Goal: Register for event/course

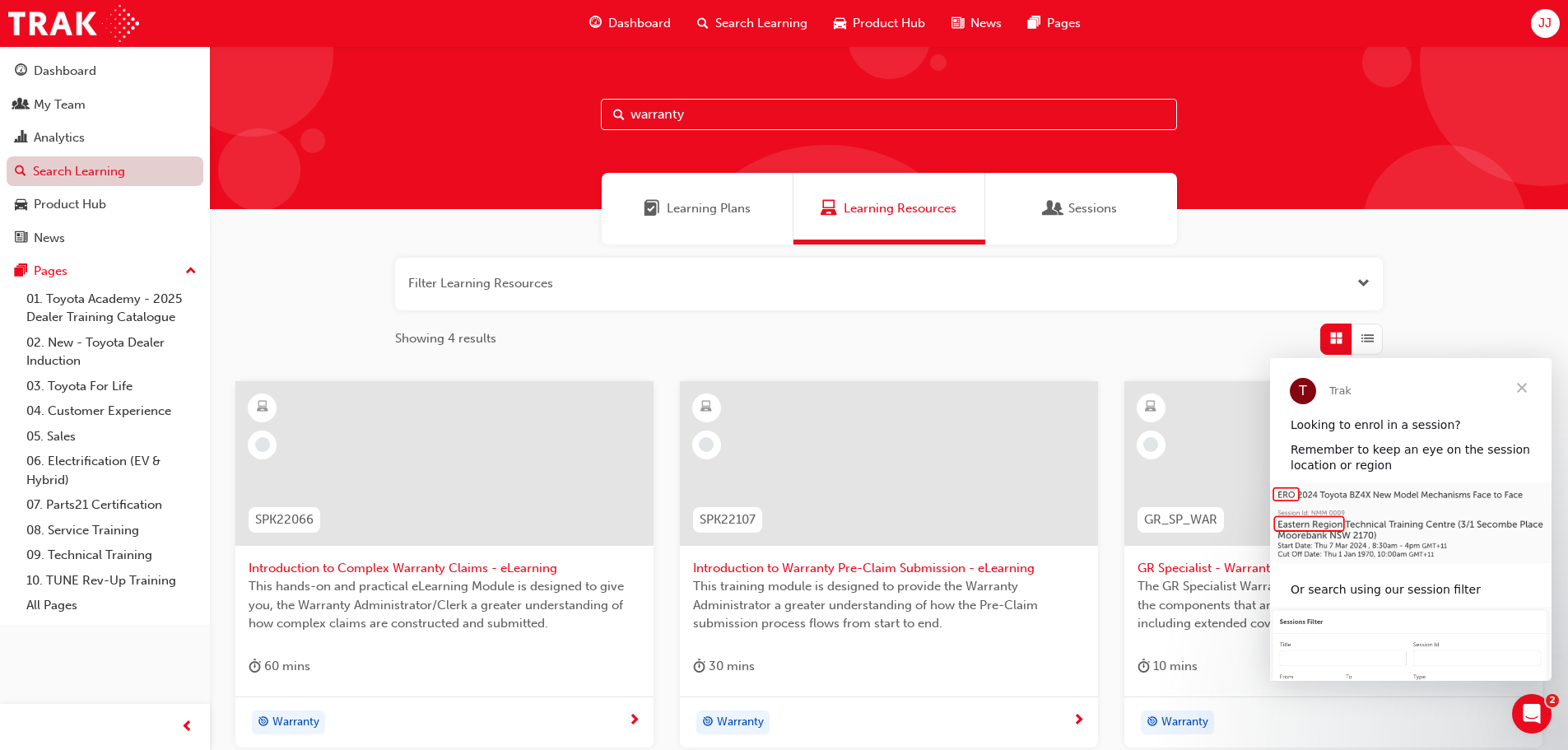
click at [75, 174] on link "Search Learning" at bounding box center [105, 172] width 197 height 31
drag, startPoint x: 724, startPoint y: 114, endPoint x: 555, endPoint y: 112, distance: 169.0
click at [555, 112] on div "warranty" at bounding box center [888, 128] width 1358 height 163
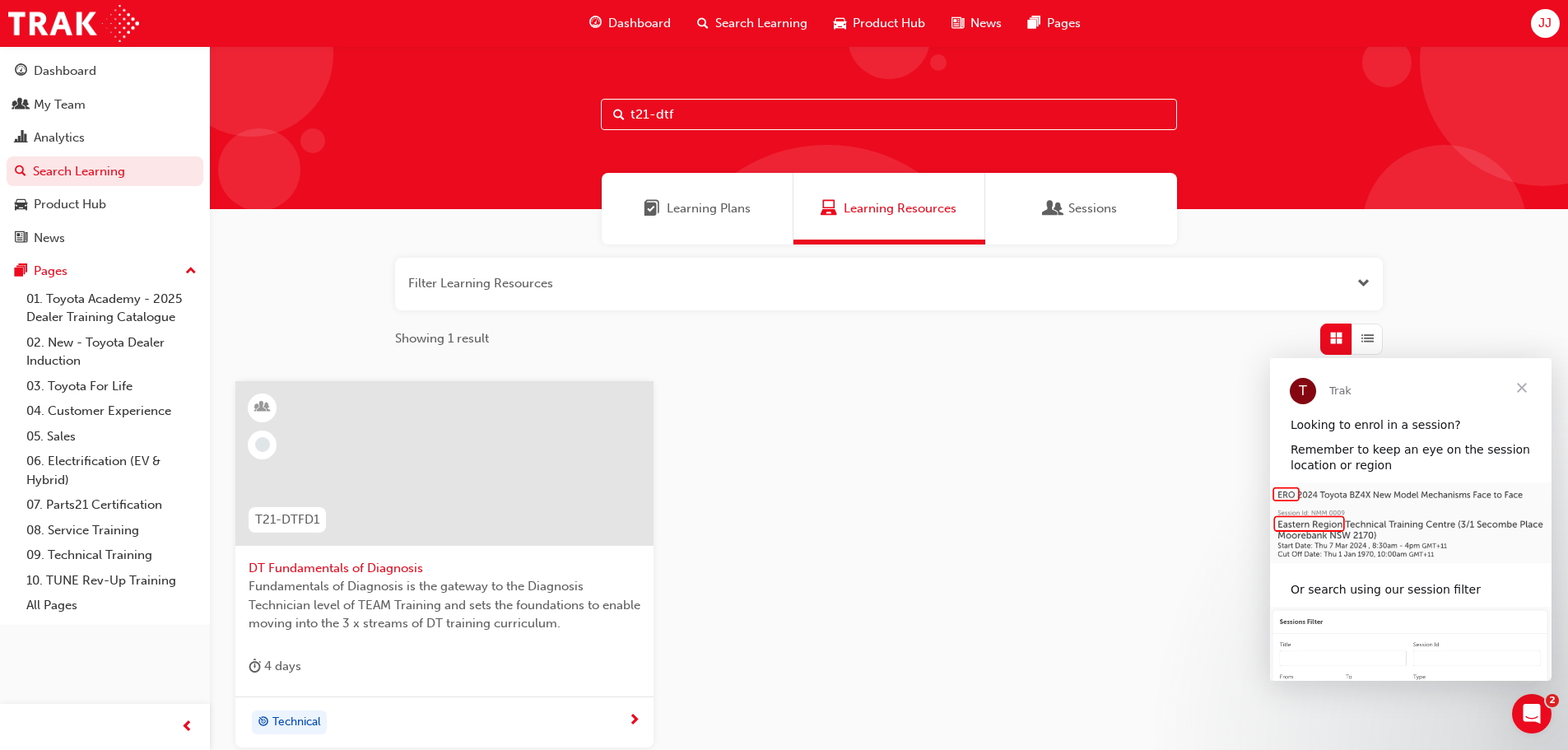
type input "t21-dtf"
click at [375, 568] on span "DT Fundamentals of Diagnosis" at bounding box center [444, 568] width 392 height 19
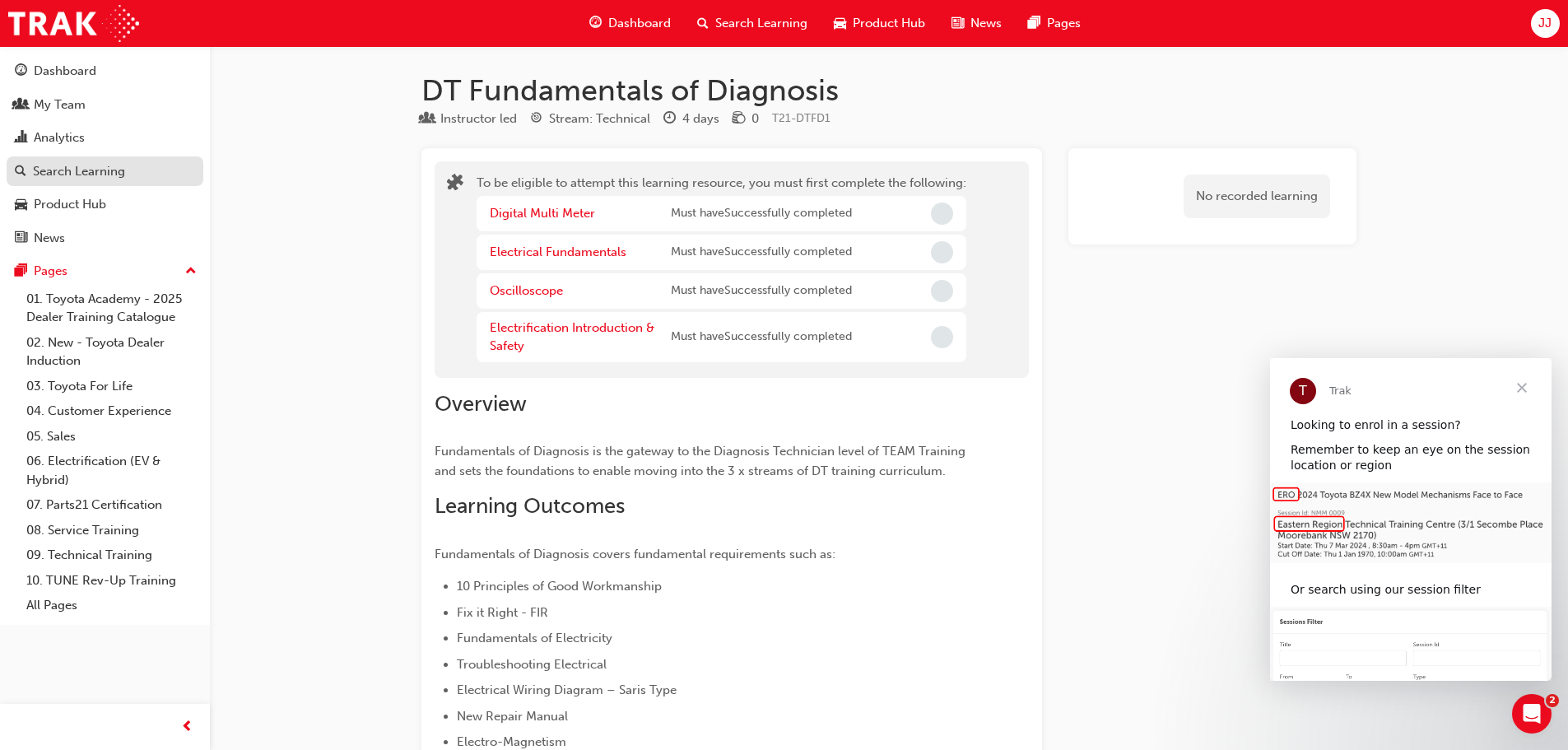
click at [57, 171] on div "Search Learning" at bounding box center [79, 171] width 92 height 19
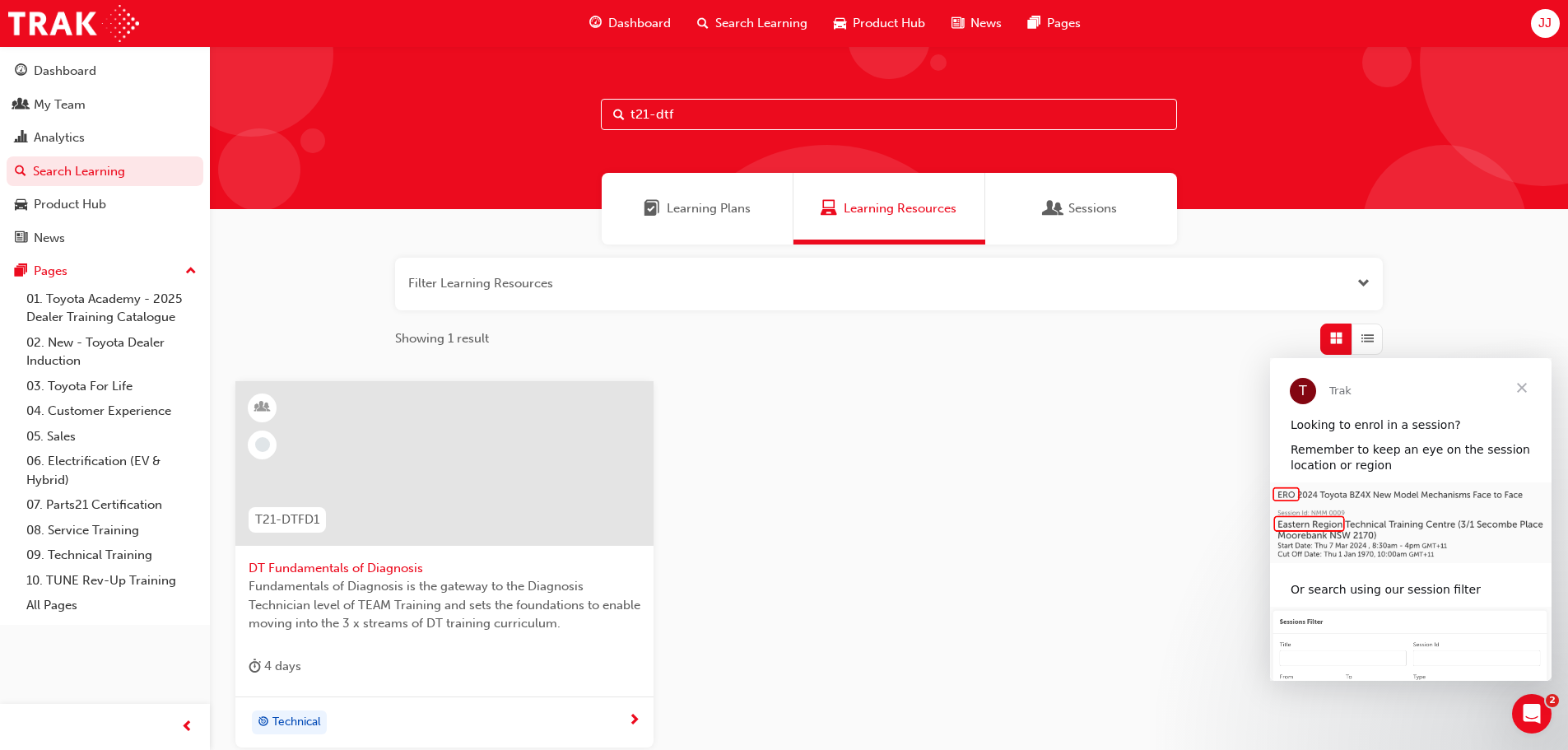
drag, startPoint x: 767, startPoint y: 118, endPoint x: 571, endPoint y: 99, distance: 196.9
click at [571, 99] on div "t21-dtf" at bounding box center [888, 128] width 1358 height 163
type input "life in action"
click at [380, 563] on span "Toyota For Life In Action - Virtual Classroom" at bounding box center [444, 568] width 392 height 19
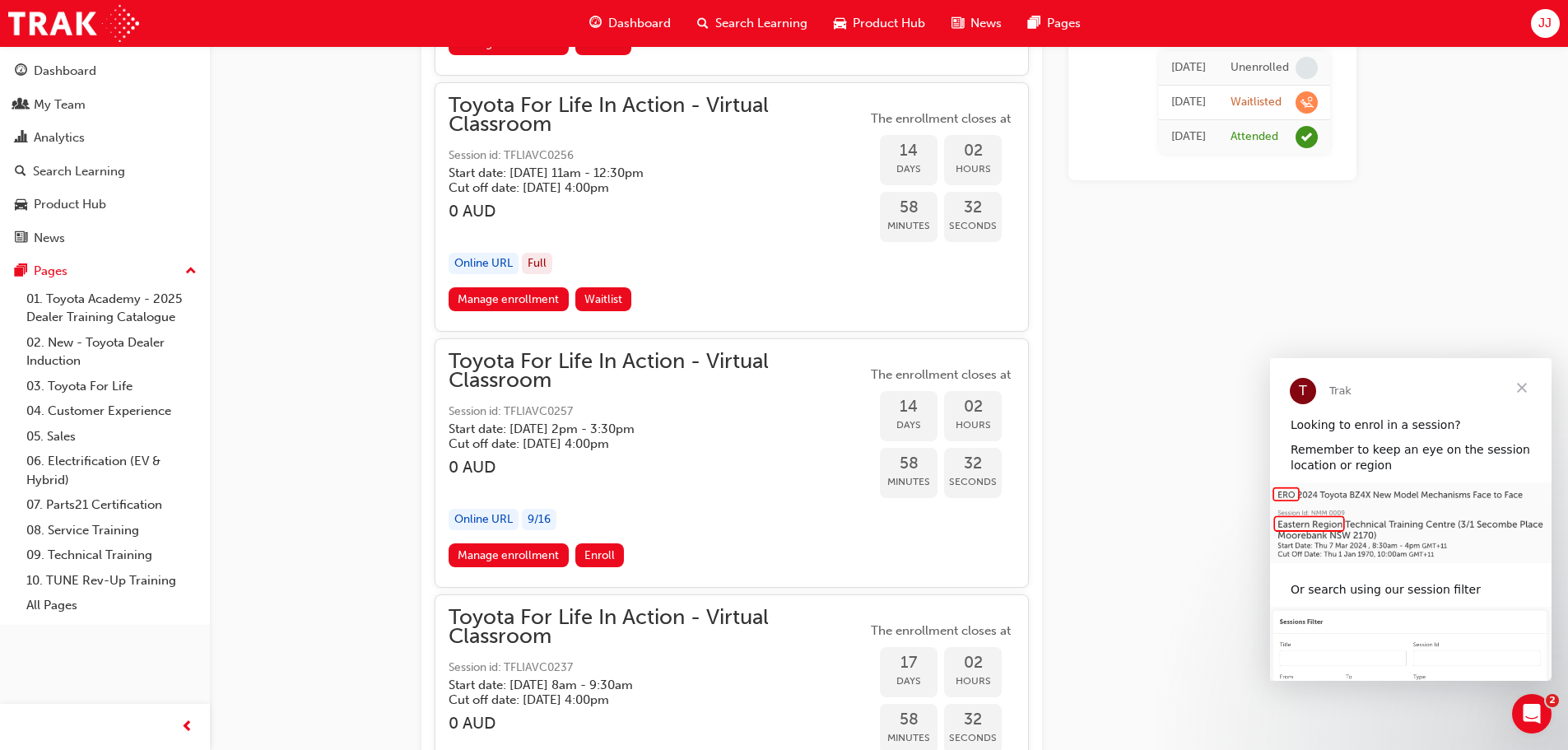
scroll to position [8508, 0]
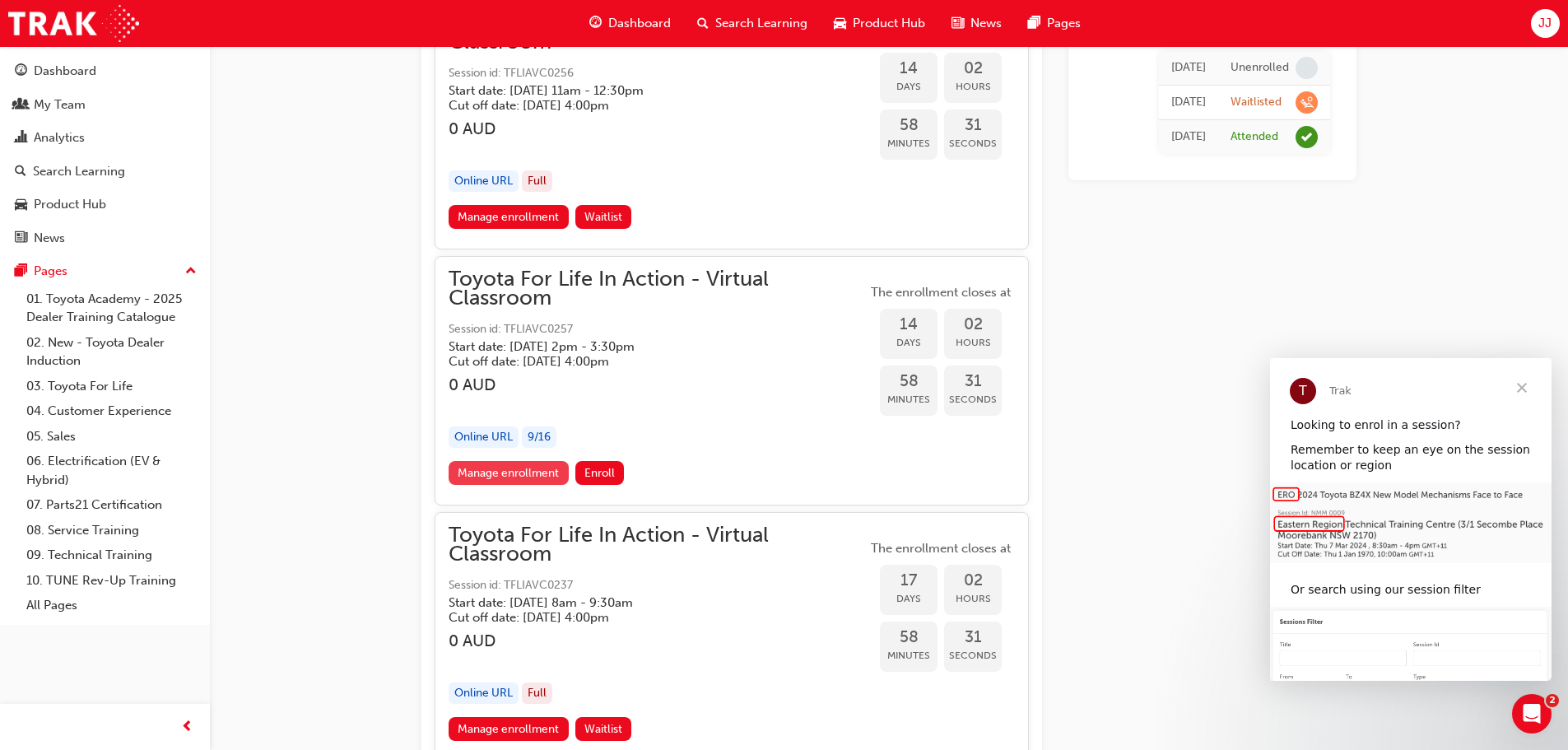
click at [508, 473] on link "Manage enrollment" at bounding box center [508, 473] width 120 height 24
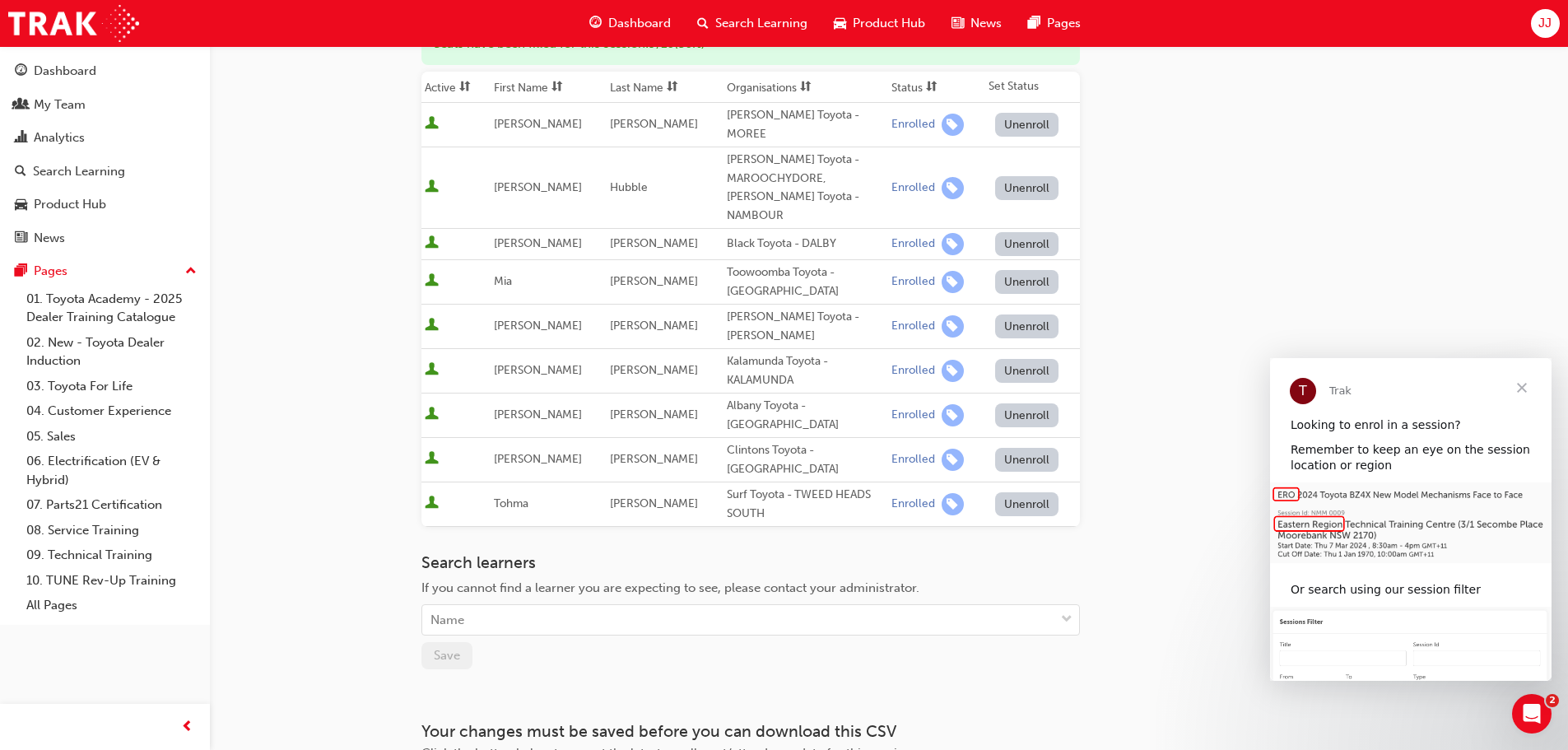
scroll to position [336, 0]
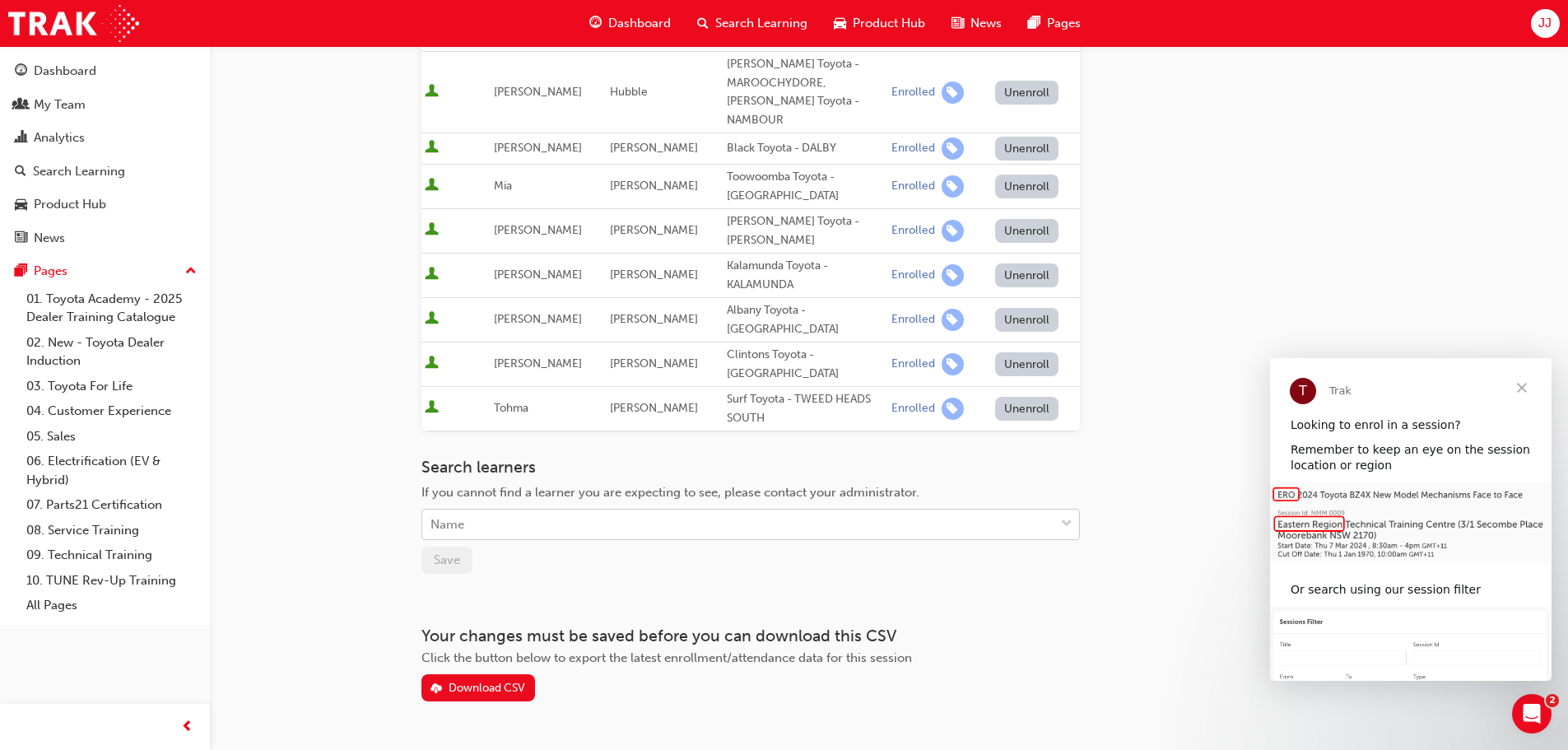
click at [482, 510] on div "Name" at bounding box center [738, 525] width 632 height 29
type input "[PERSON_NAME]"
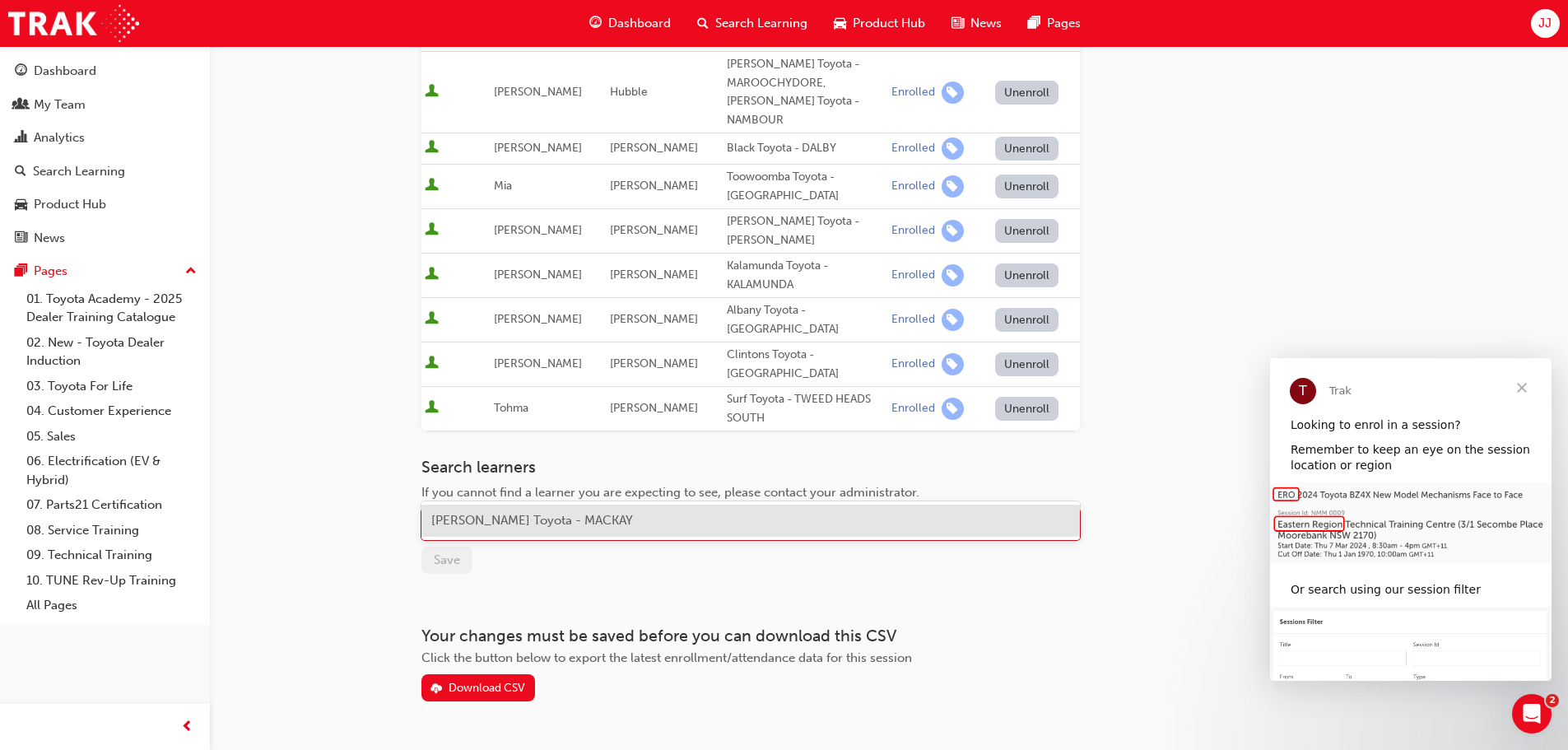
click at [525, 518] on span "[PERSON_NAME] Toyota - MACKAY" at bounding box center [532, 520] width 202 height 15
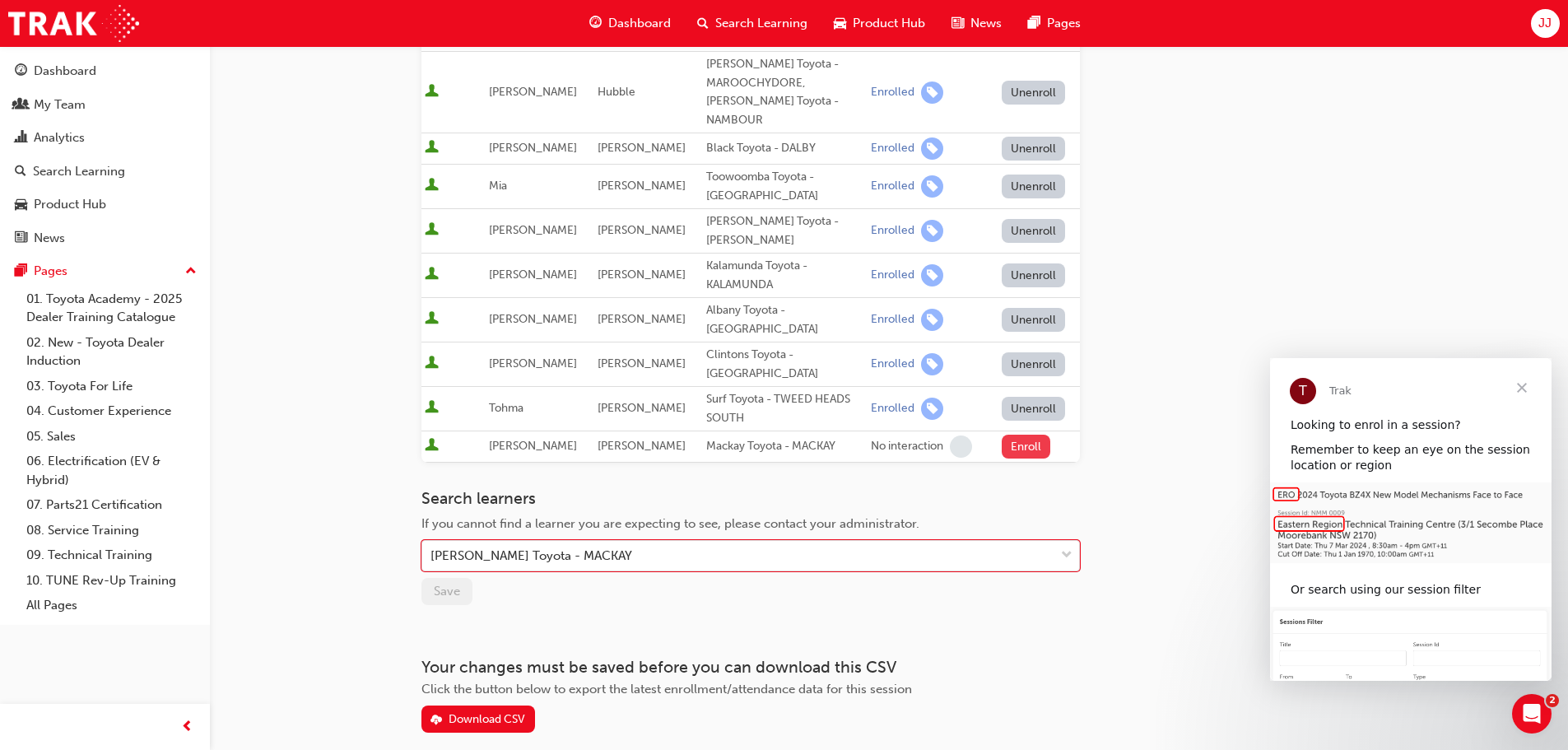
click at [1030, 435] on button "Enroll" at bounding box center [1026, 447] width 50 height 24
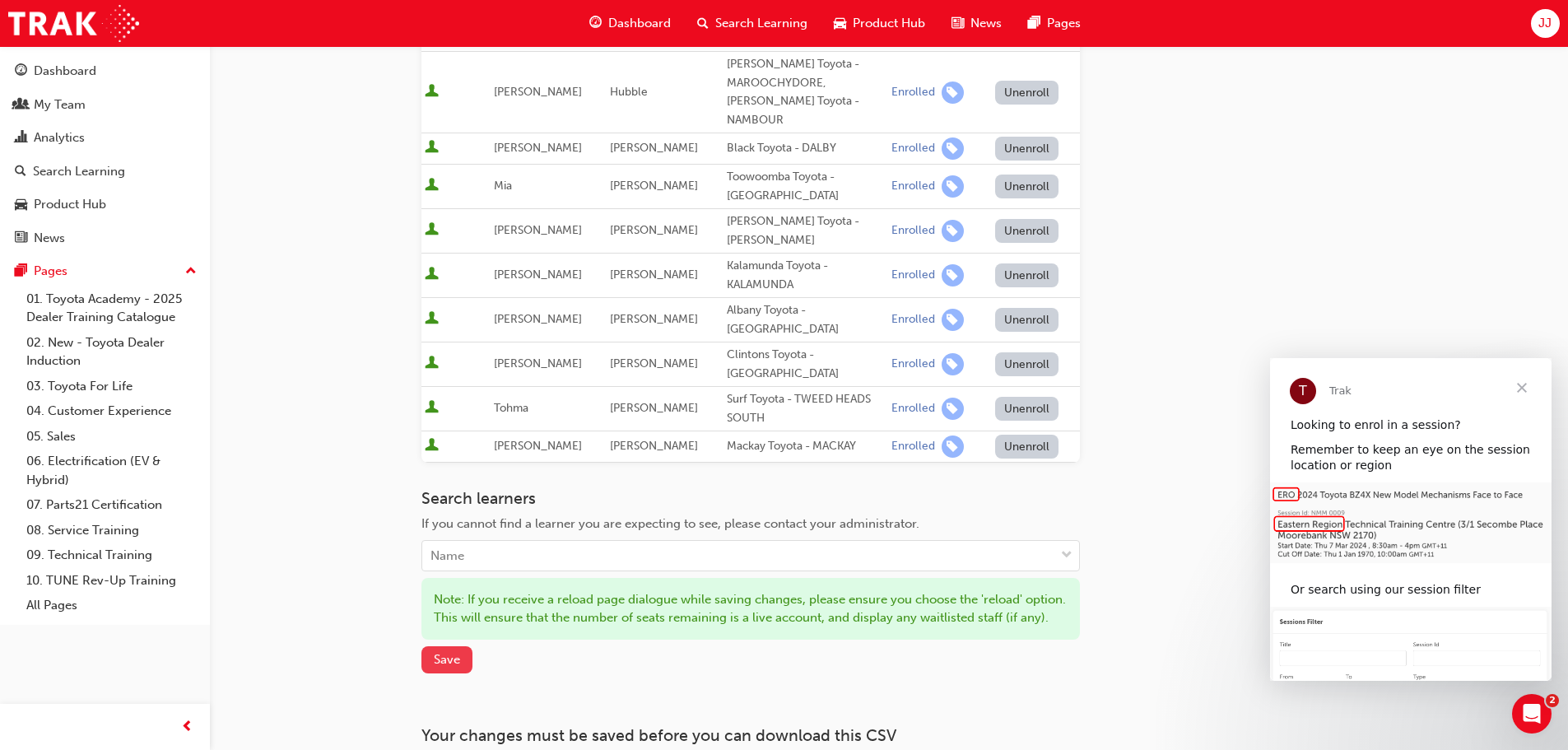
click at [443, 652] on span "Save" at bounding box center [447, 659] width 27 height 15
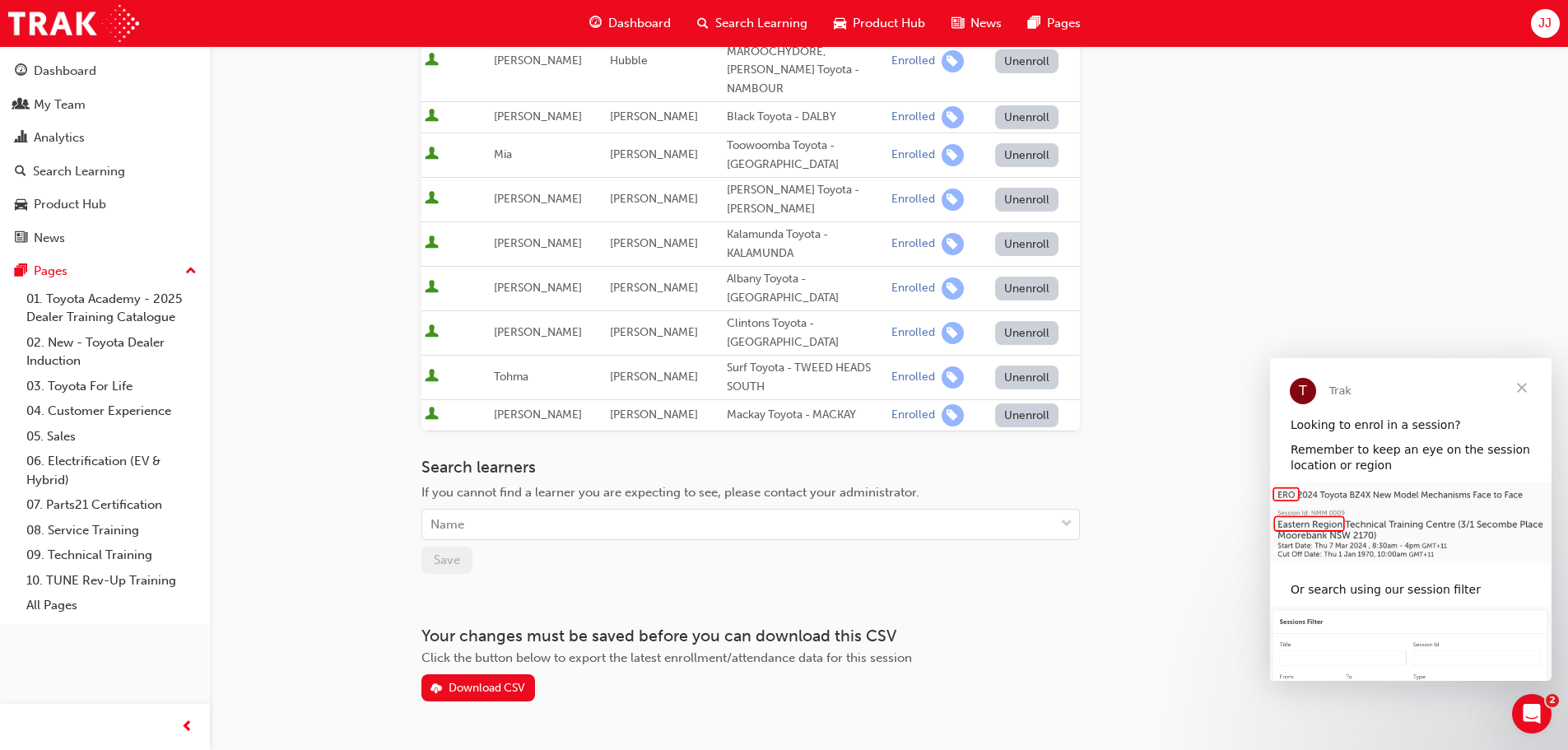
scroll to position [0, 0]
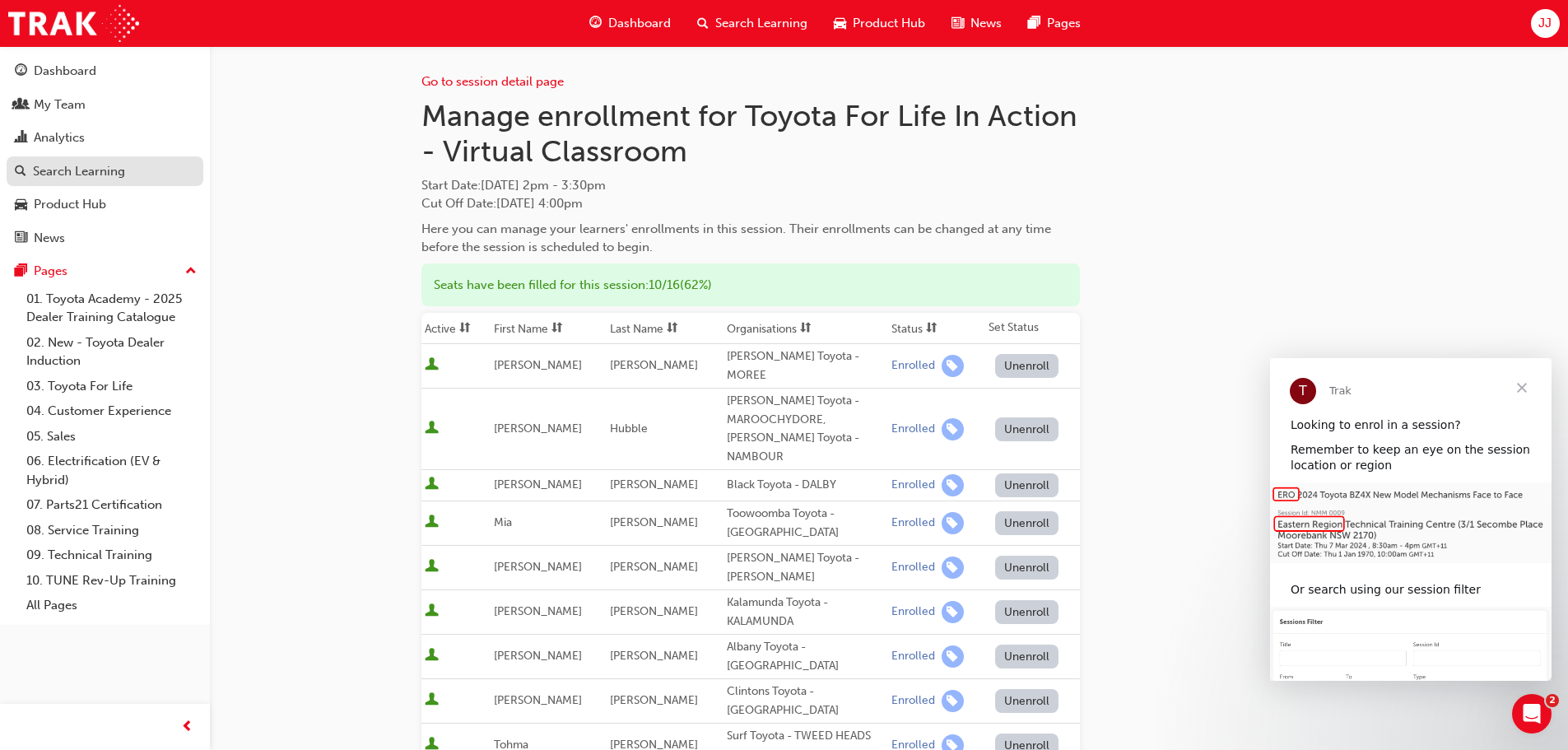
drag, startPoint x: 74, startPoint y: 172, endPoint x: 93, endPoint y: 166, distance: 19.9
click at [74, 172] on div "Search Learning" at bounding box center [79, 171] width 92 height 19
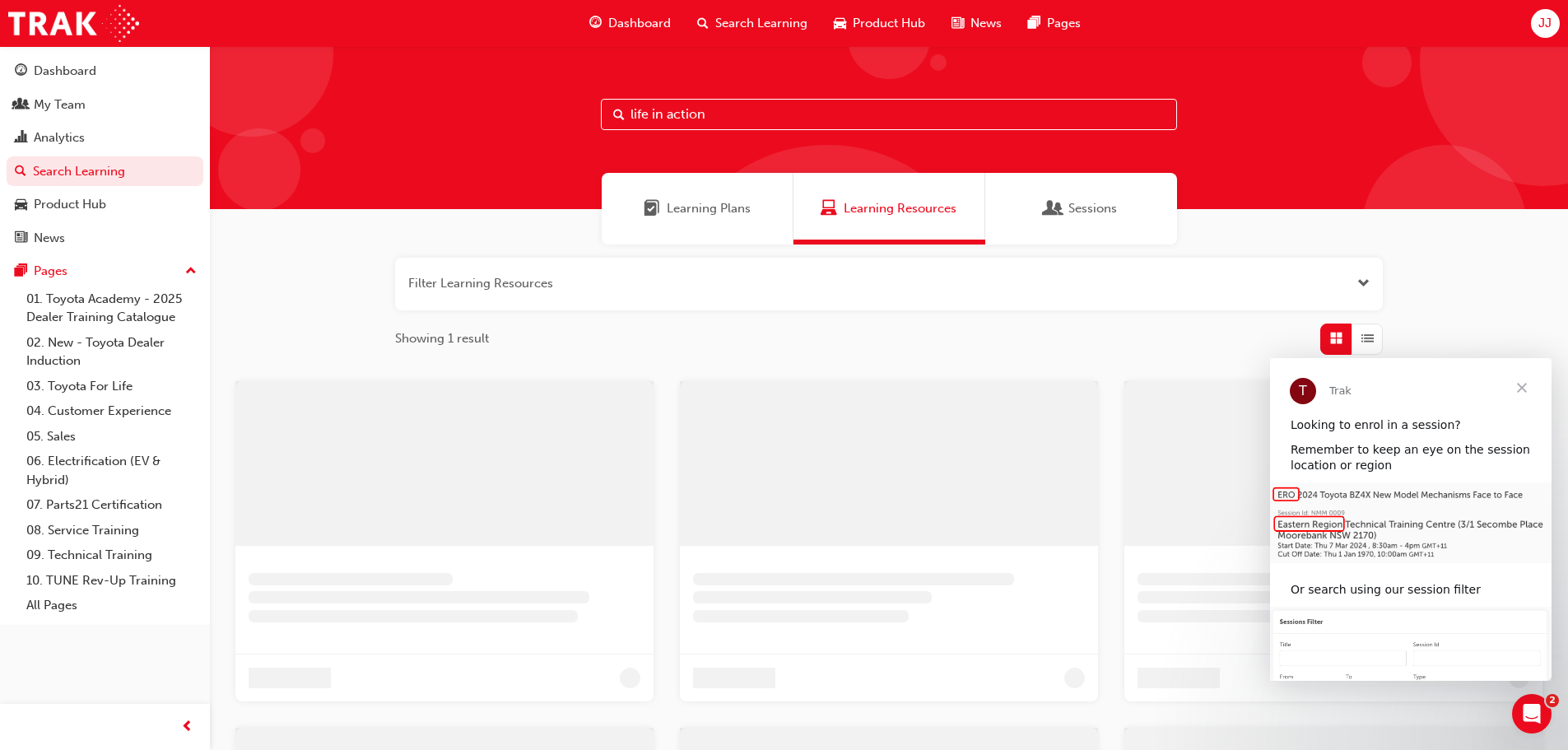
drag, startPoint x: 711, startPoint y: 117, endPoint x: 624, endPoint y: 116, distance: 87.0
click at [609, 116] on input "life in action" at bounding box center [888, 114] width 576 height 32
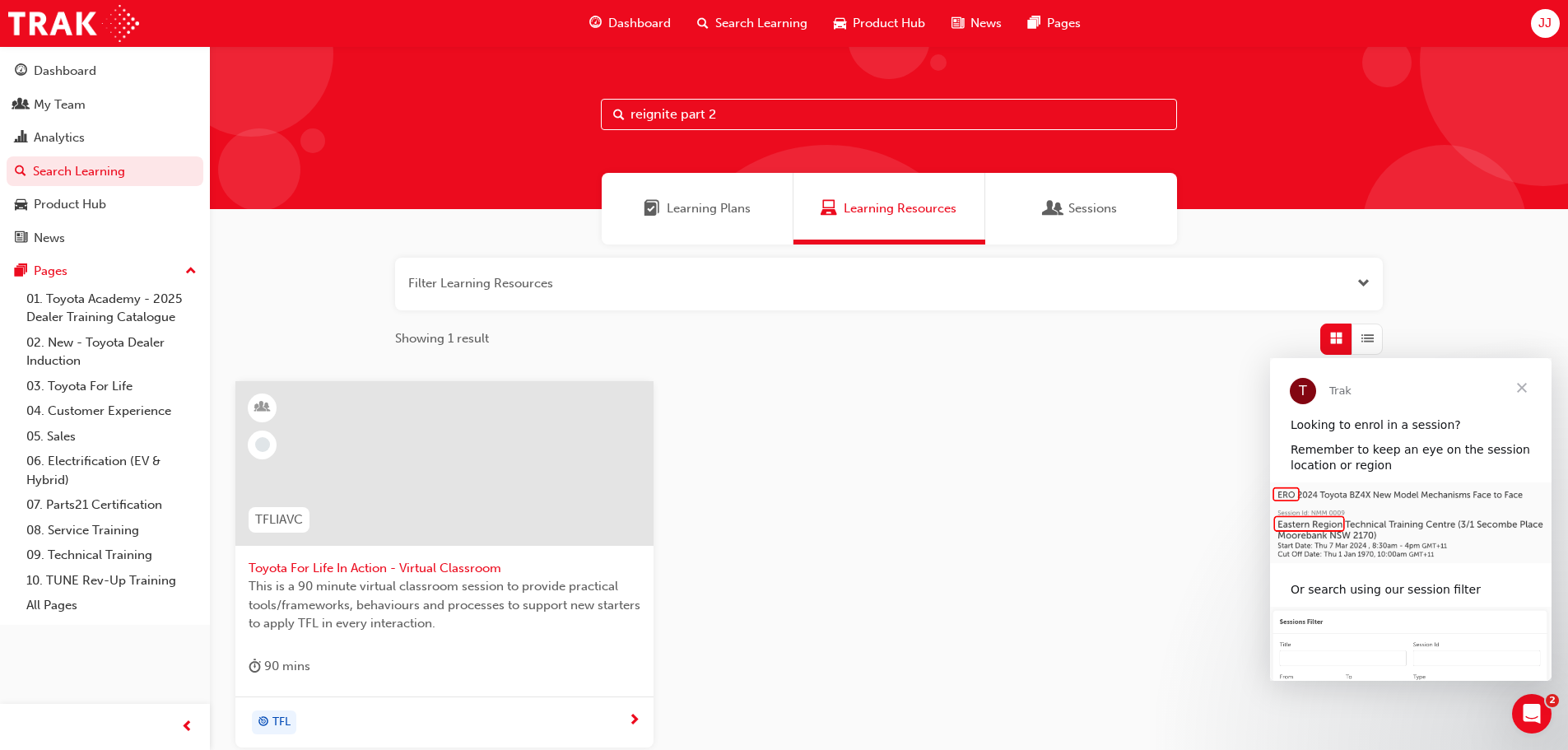
type input "reignite part 2"
click at [458, 565] on span "Leading Reignite Part 2 - Virtual Classroom" at bounding box center [444, 568] width 392 height 19
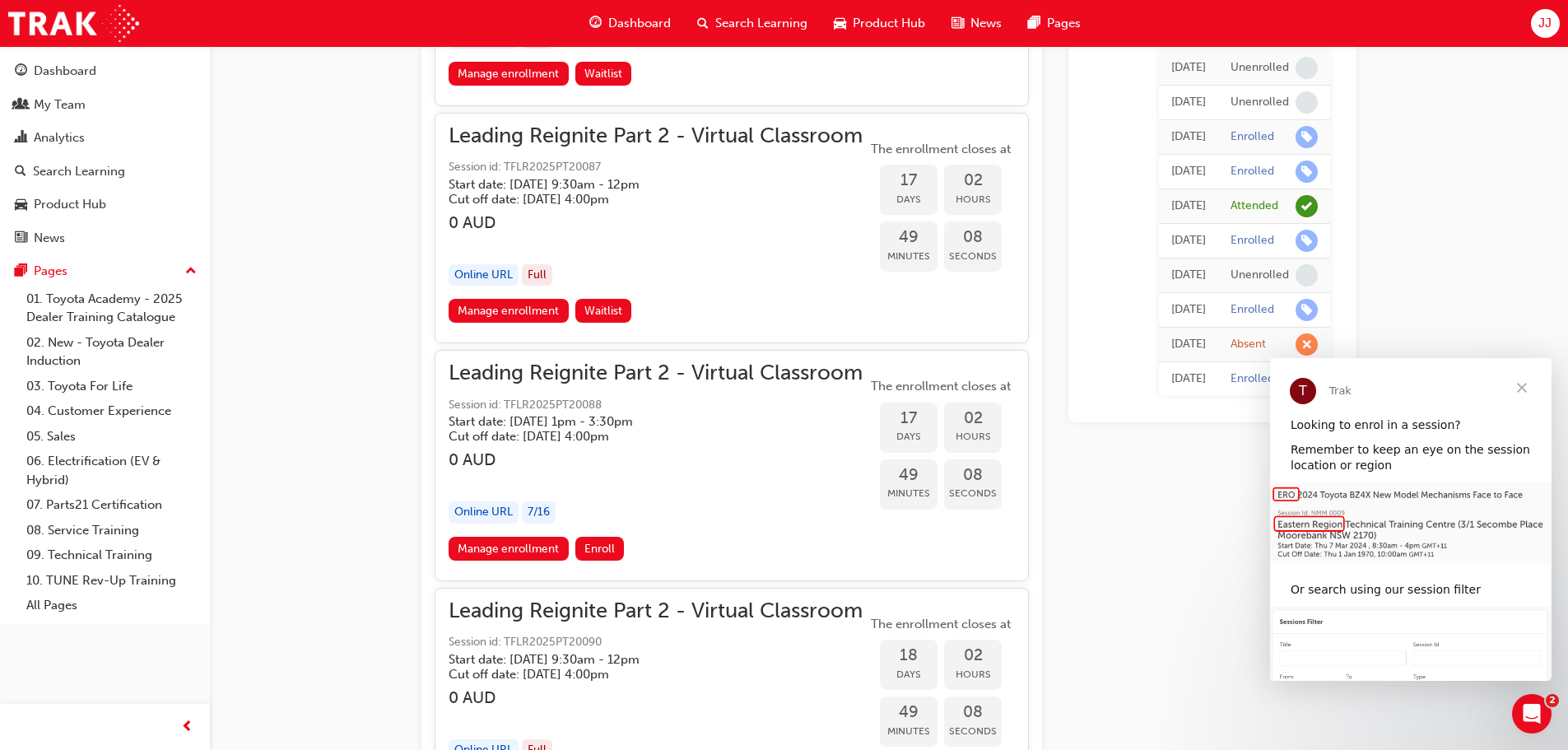
scroll to position [4613, 0]
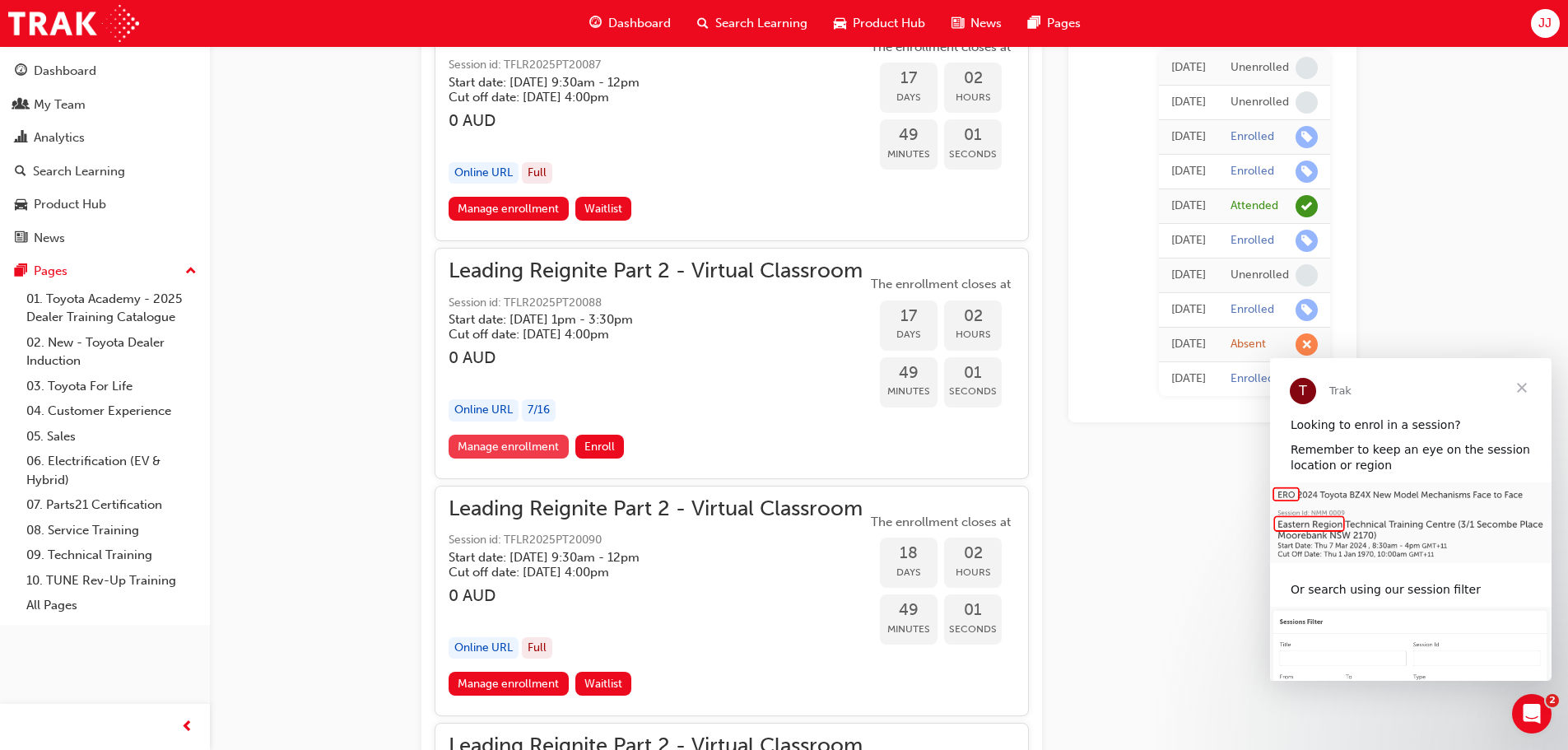
click at [528, 447] on link "Manage enrollment" at bounding box center [508, 447] width 120 height 24
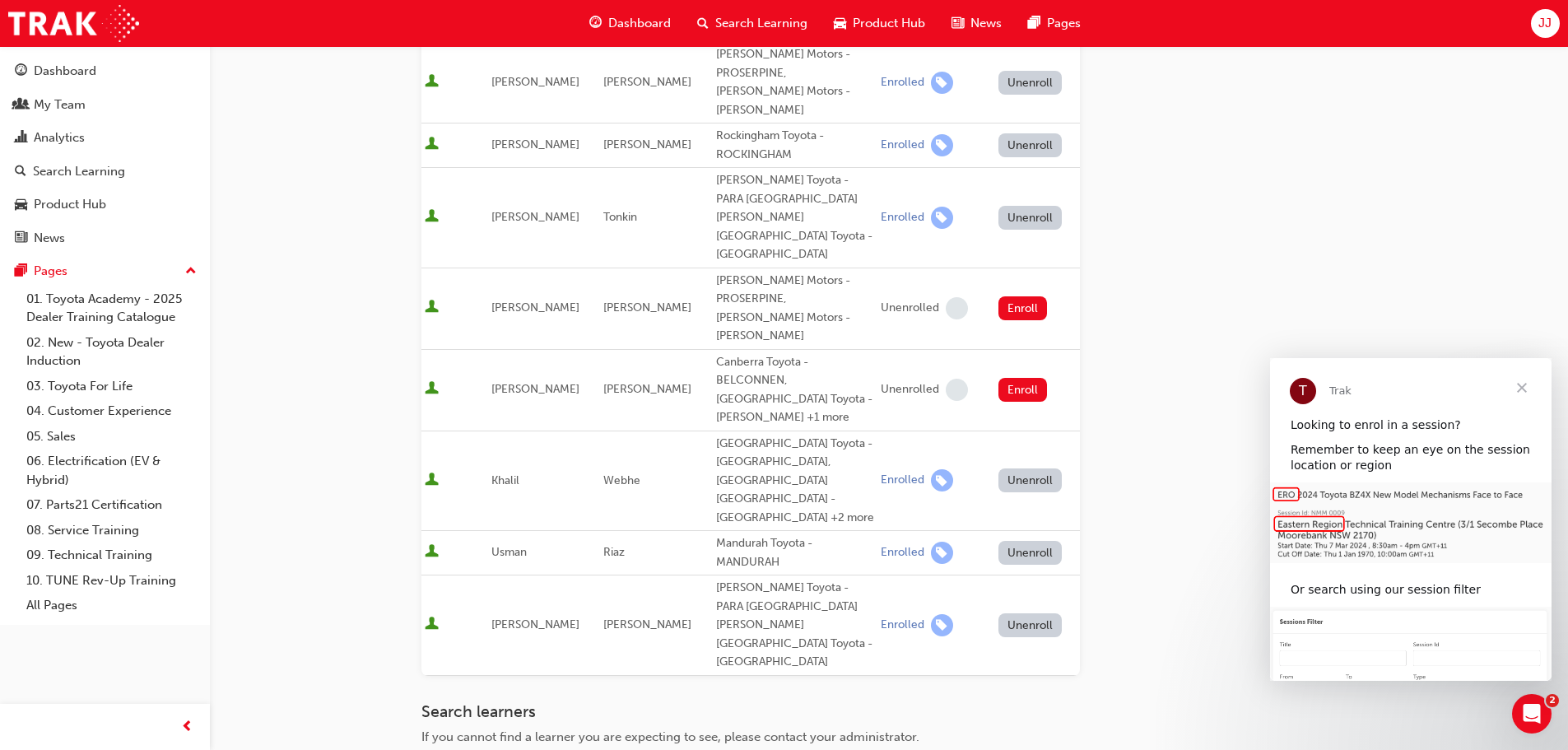
scroll to position [450, 0]
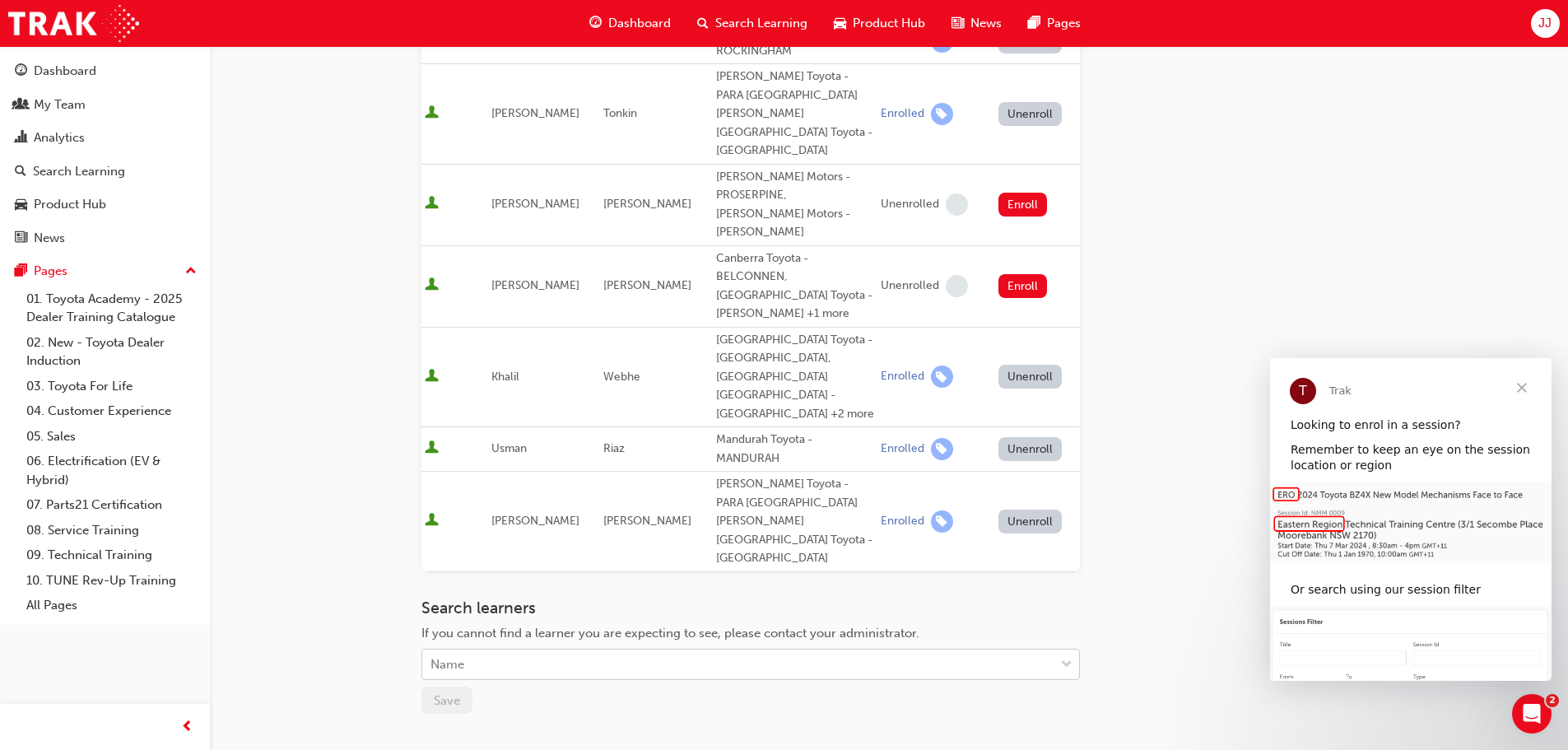
click at [505, 651] on div "Name" at bounding box center [738, 665] width 632 height 29
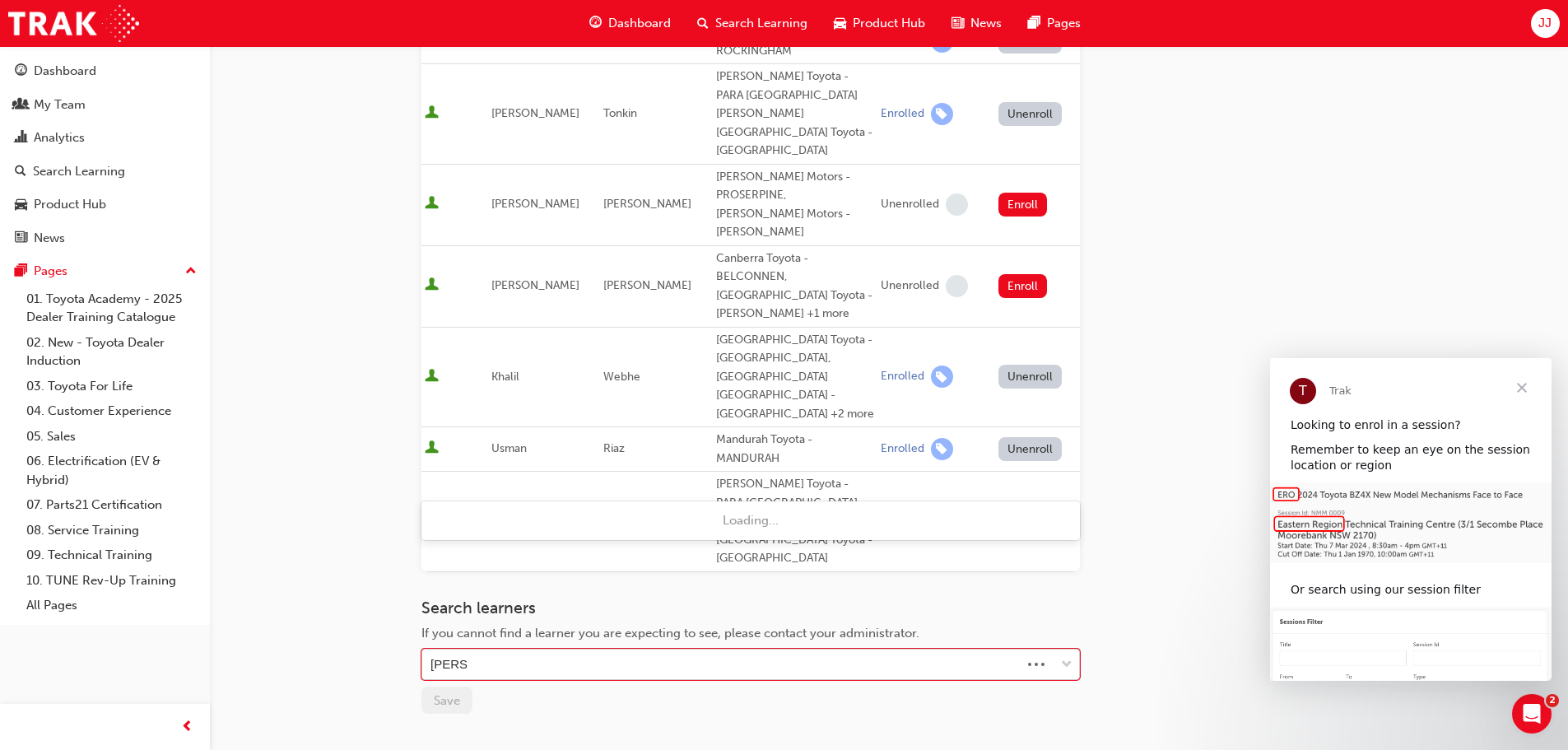
type input "[PERSON_NAME]"
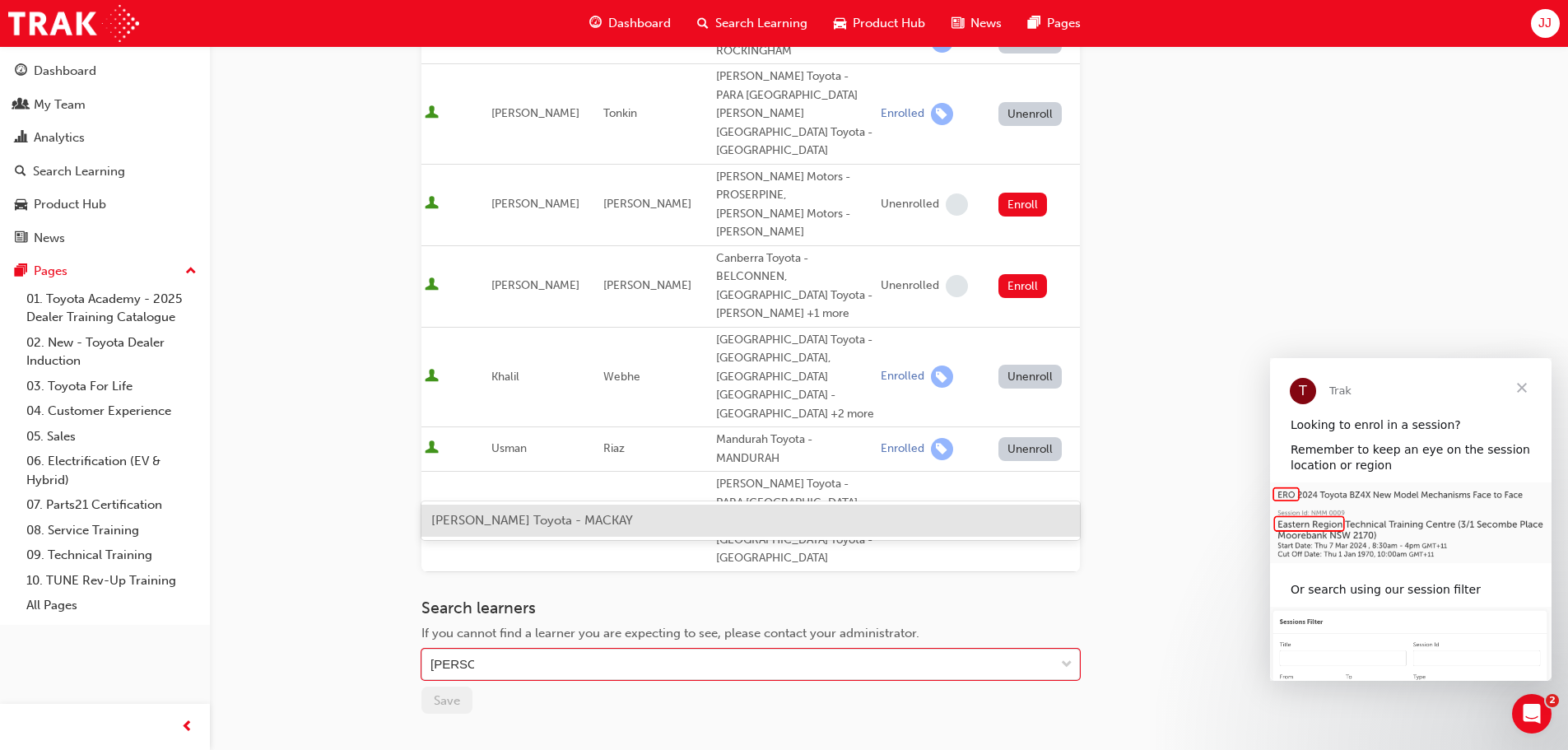
click at [508, 526] on span "[PERSON_NAME] Toyota - MACKAY" at bounding box center [532, 520] width 202 height 15
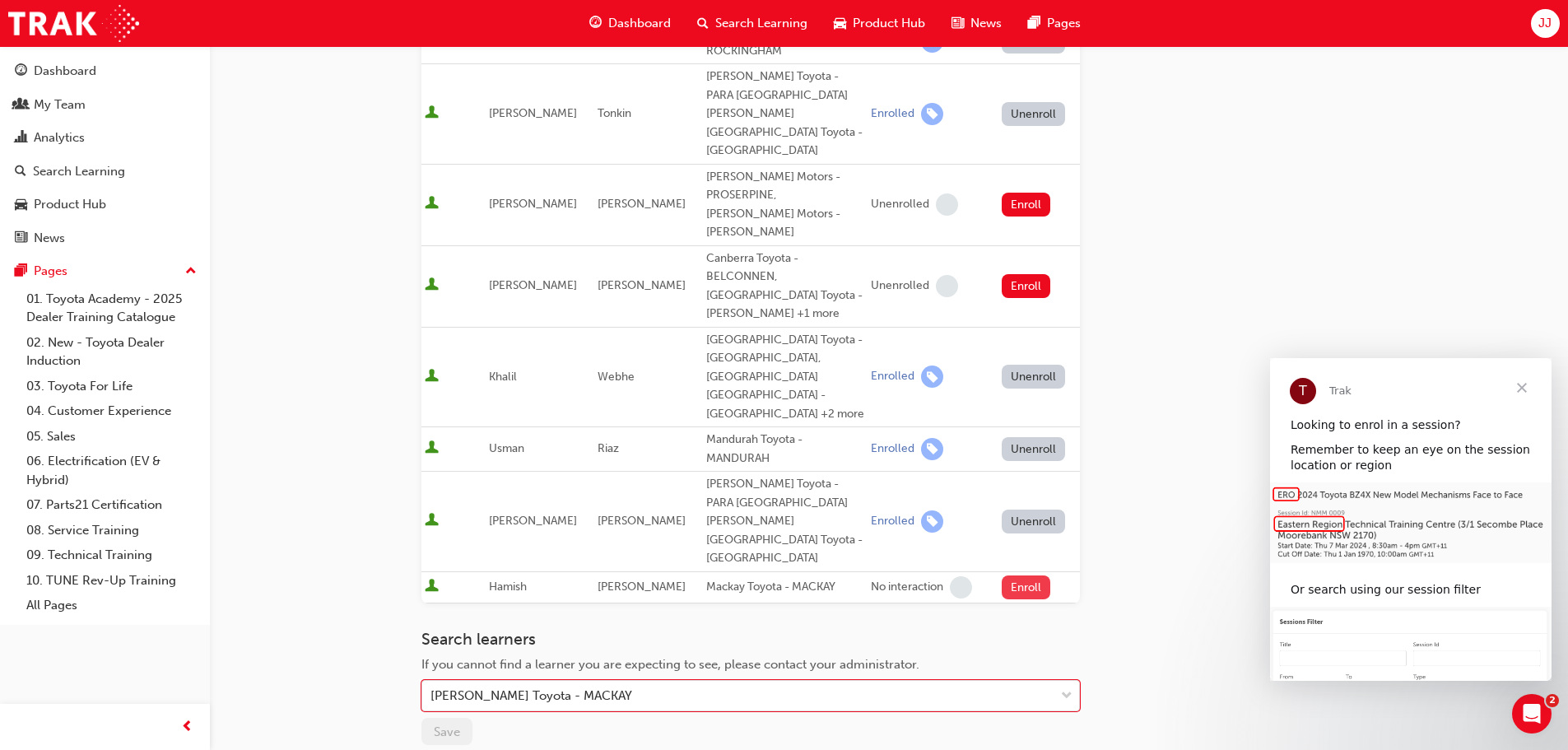
click at [1023, 575] on button "Enroll" at bounding box center [1026, 587] width 50 height 24
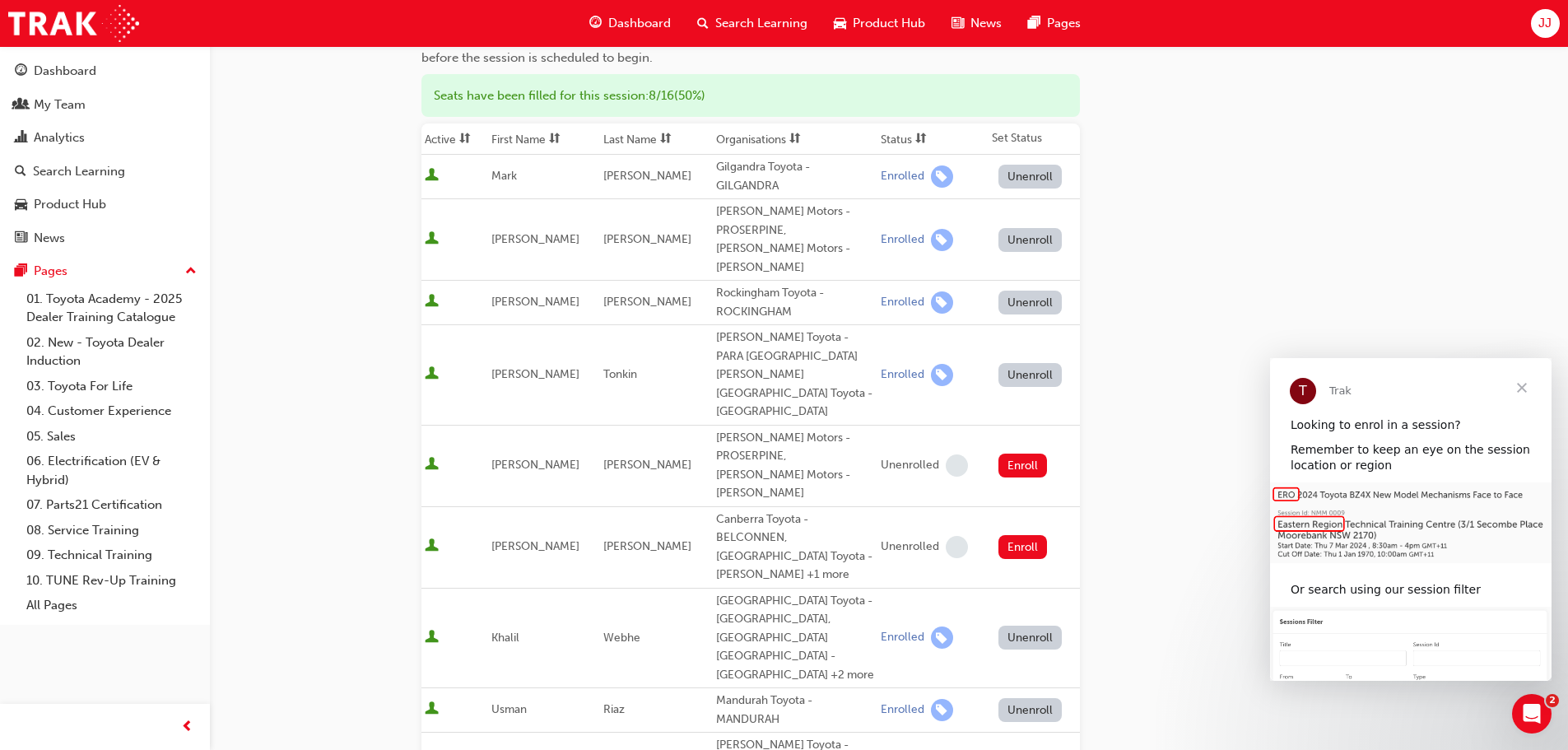
scroll to position [0, 0]
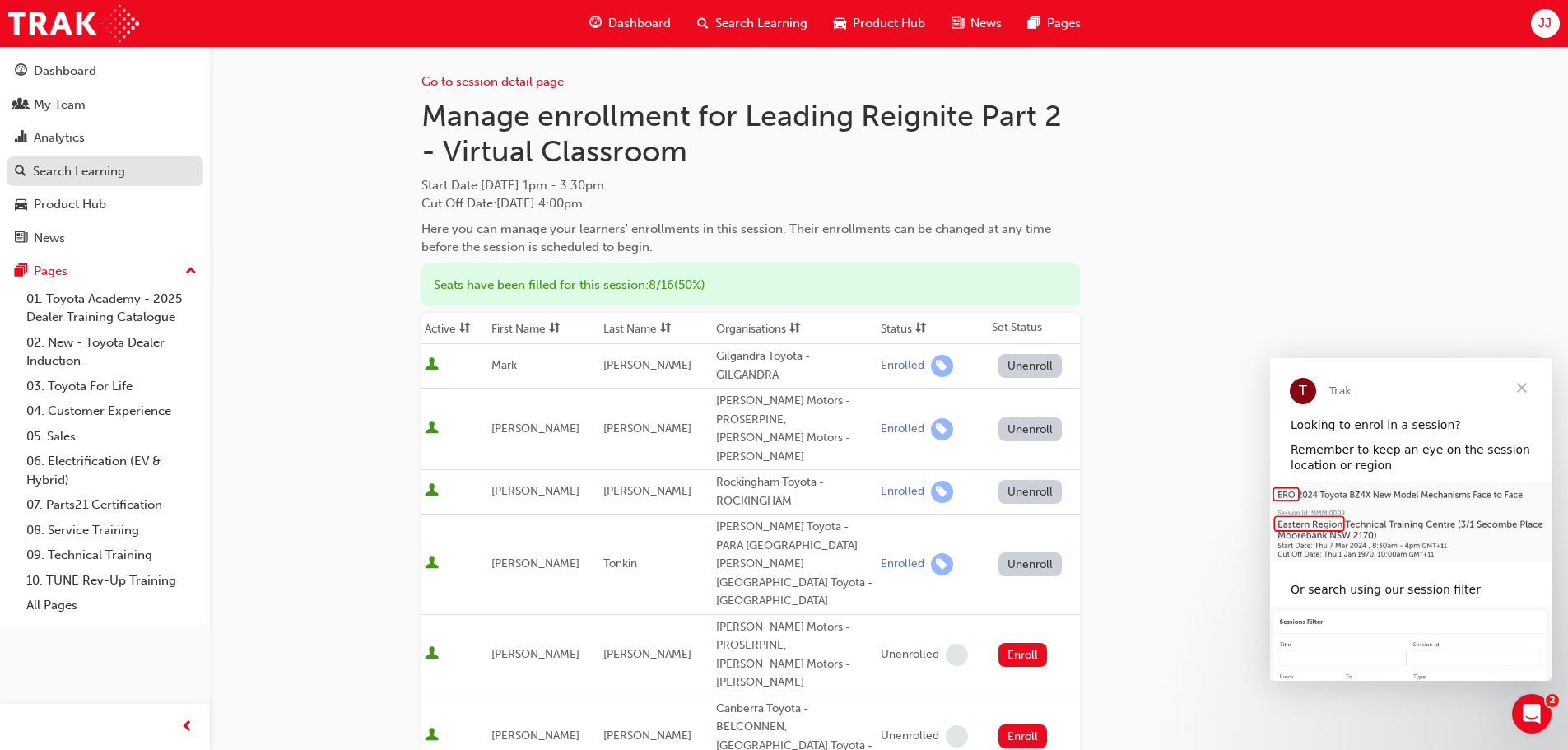
click at [83, 178] on div "Search Learning" at bounding box center [79, 171] width 92 height 19
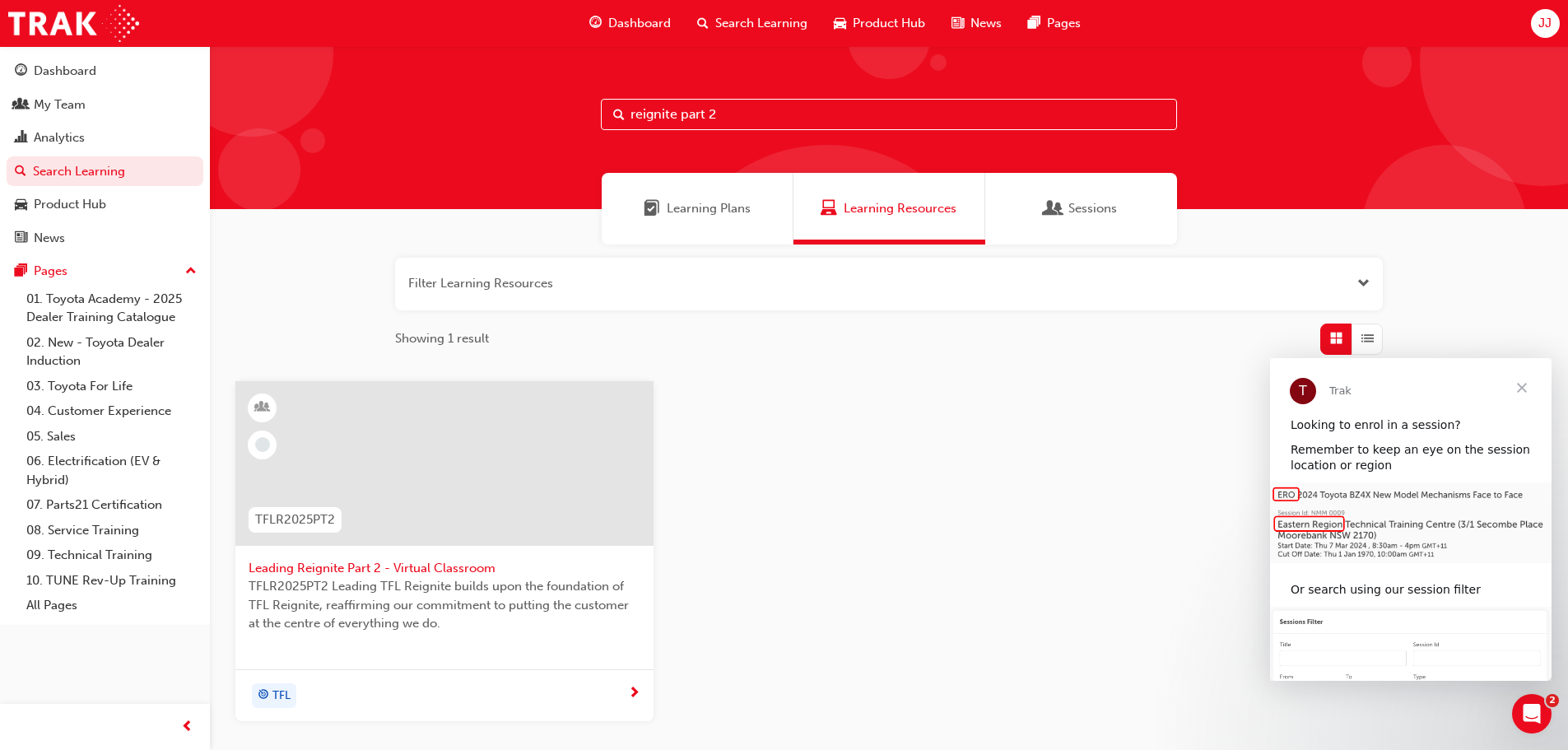
drag, startPoint x: 728, startPoint y: 122, endPoint x: 448, endPoint y: 96, distance: 281.2
click at [495, 108] on div "reignite part 2" at bounding box center [888, 128] width 1358 height 163
type input "service advisor"
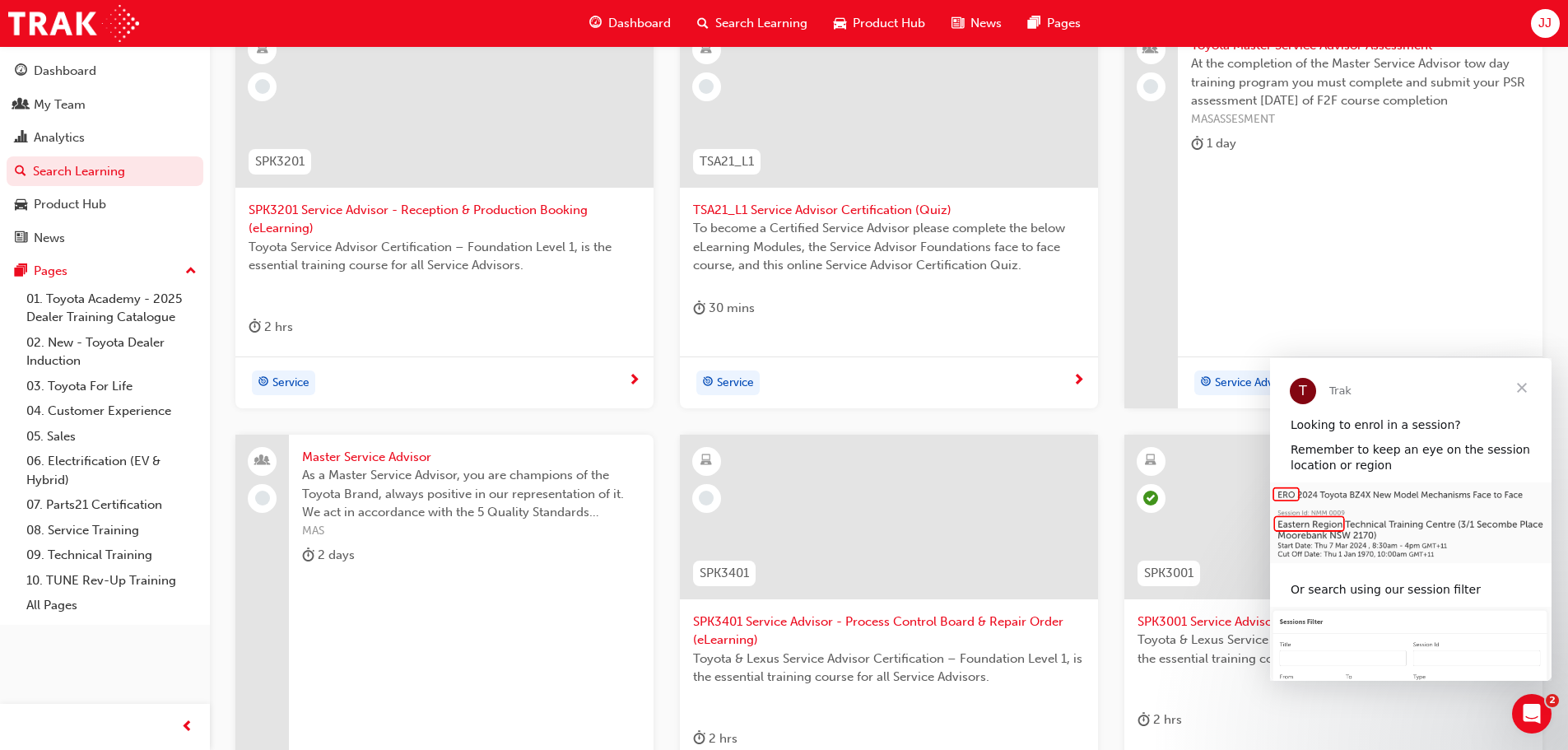
scroll to position [330, 0]
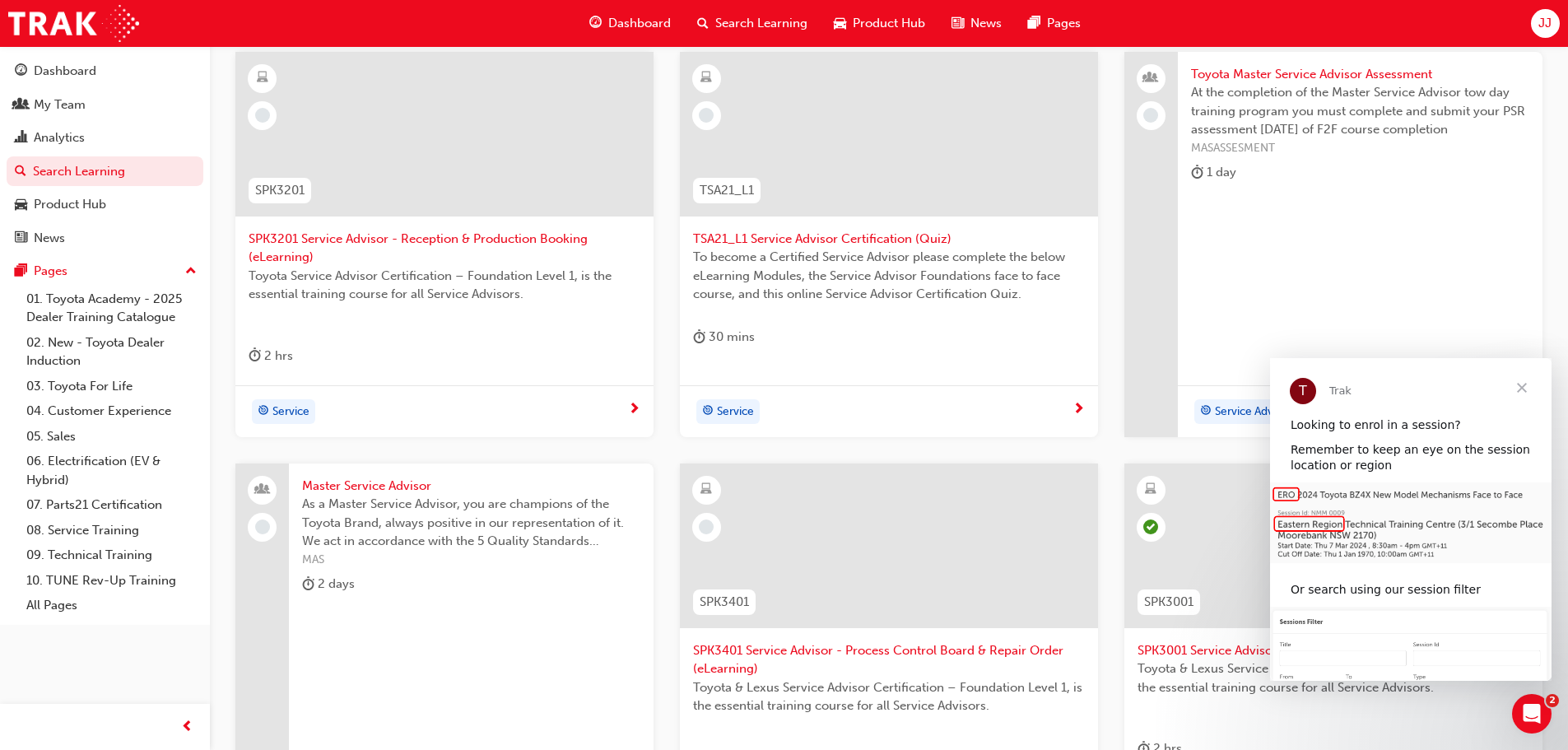
click at [1523, 388] on span "Close" at bounding box center [1521, 387] width 59 height 59
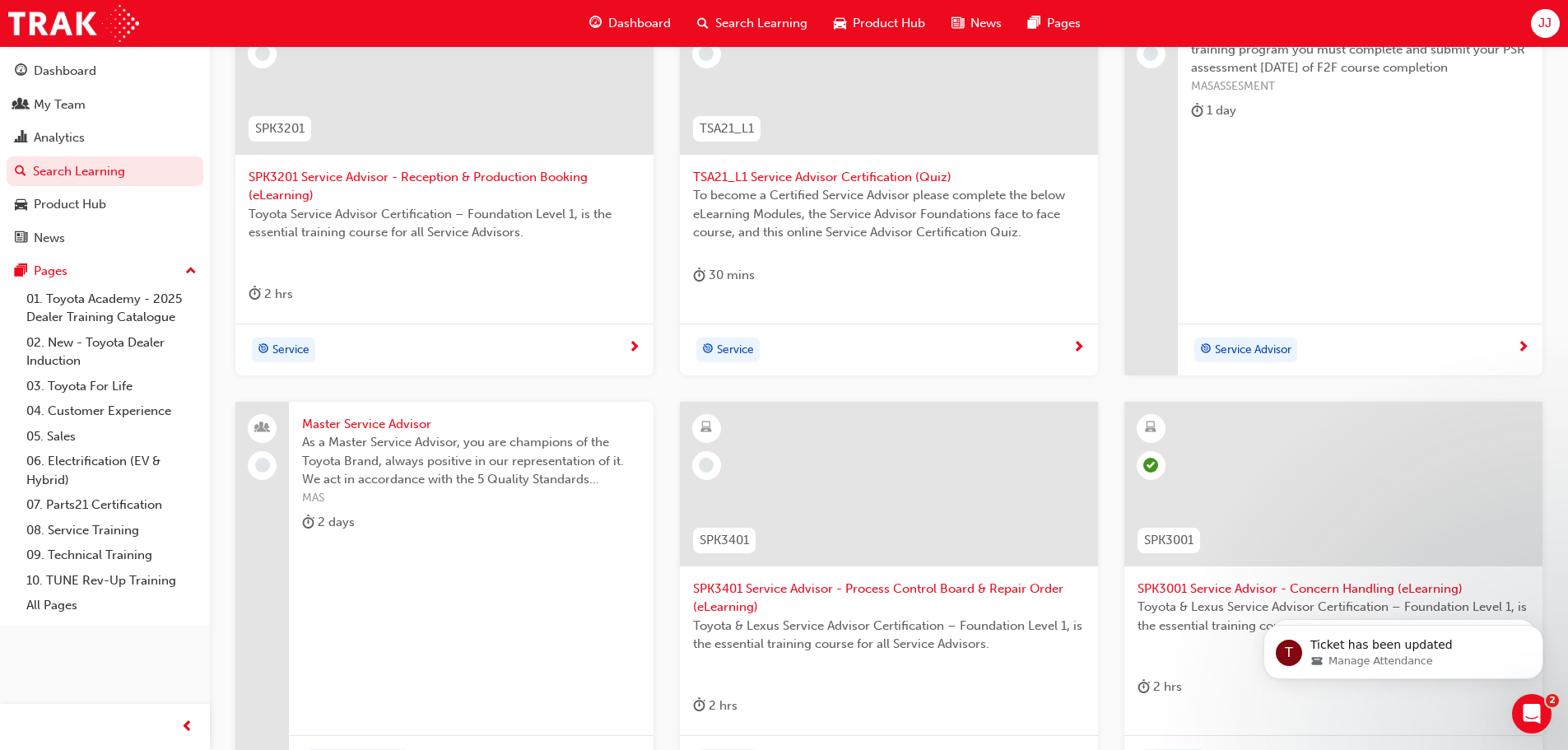
scroll to position [494, 0]
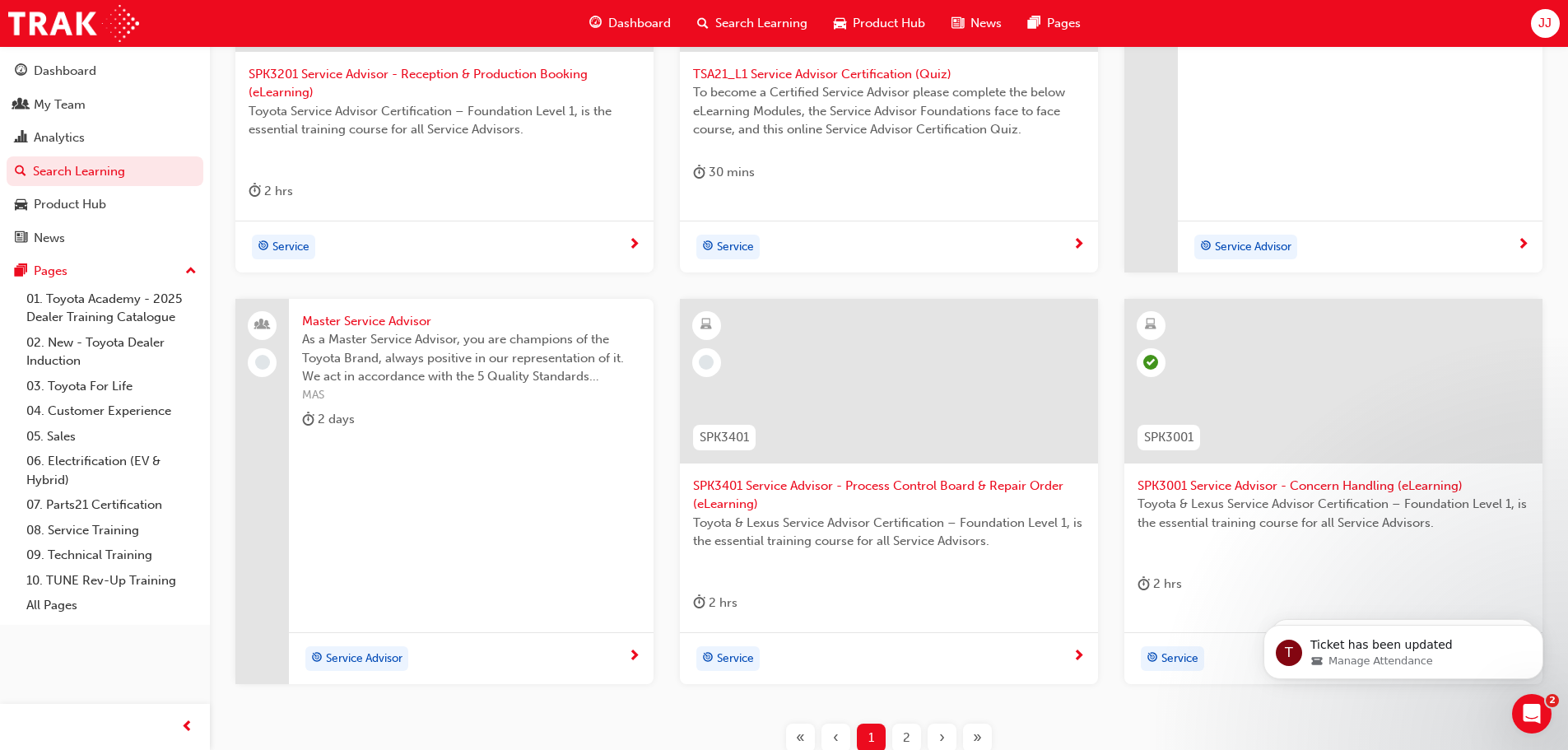
click at [389, 321] on span "Master Service Advisor" at bounding box center [471, 321] width 338 height 19
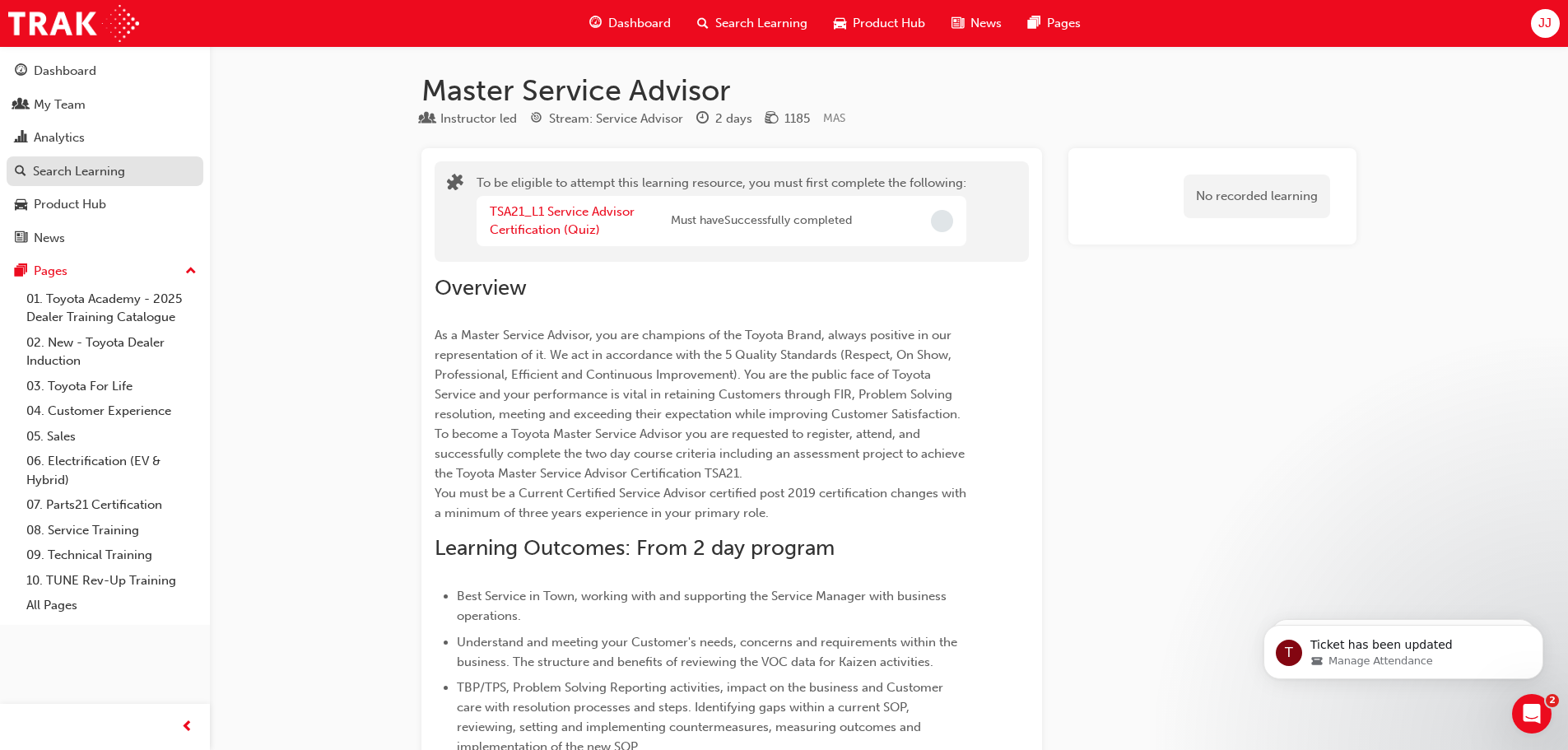
click at [48, 168] on div "Search Learning" at bounding box center [79, 171] width 92 height 19
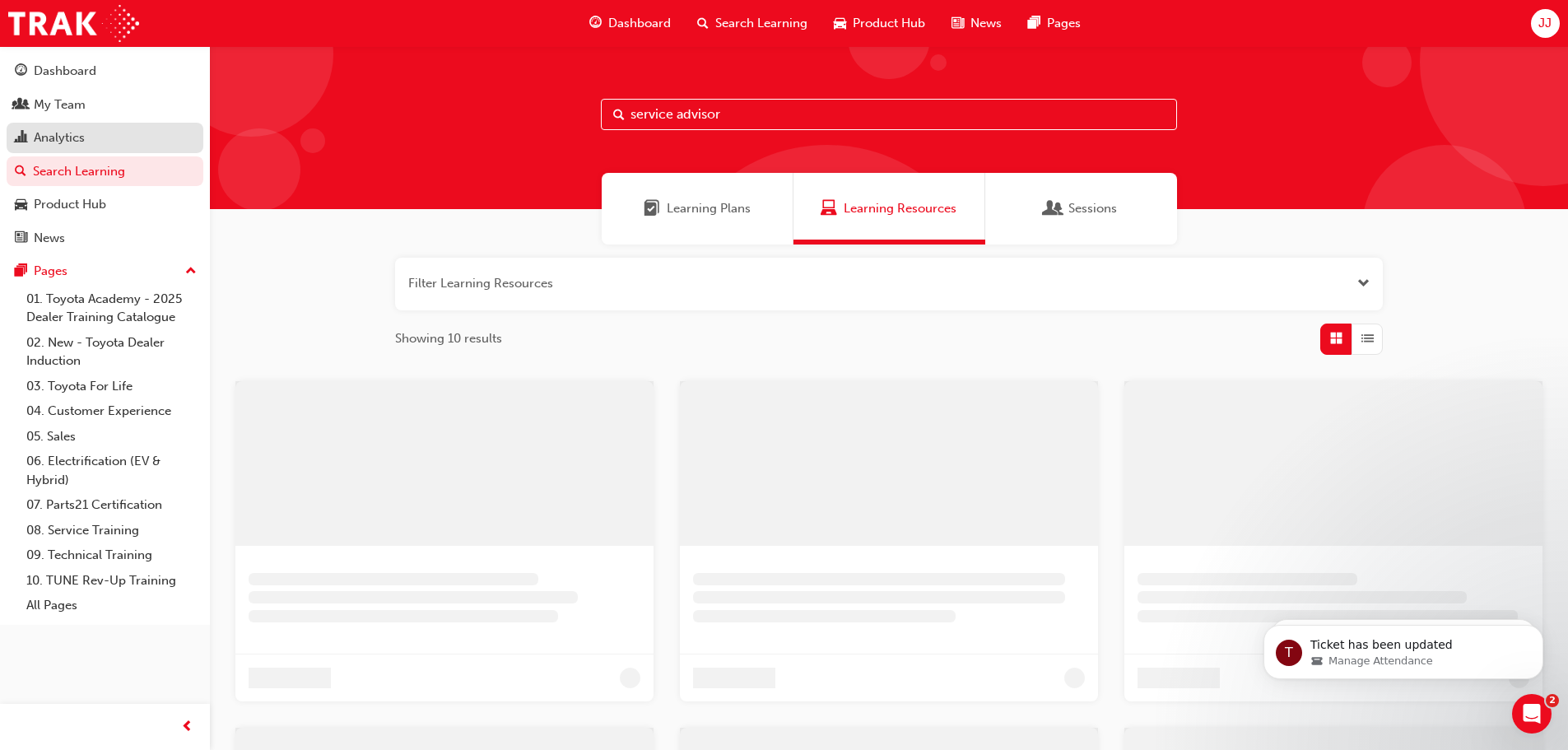
drag, startPoint x: 485, startPoint y: 155, endPoint x: 110, endPoint y: 143, distance: 375.2
click at [234, 172] on div "service advisor" at bounding box center [888, 128] width 1358 height 163
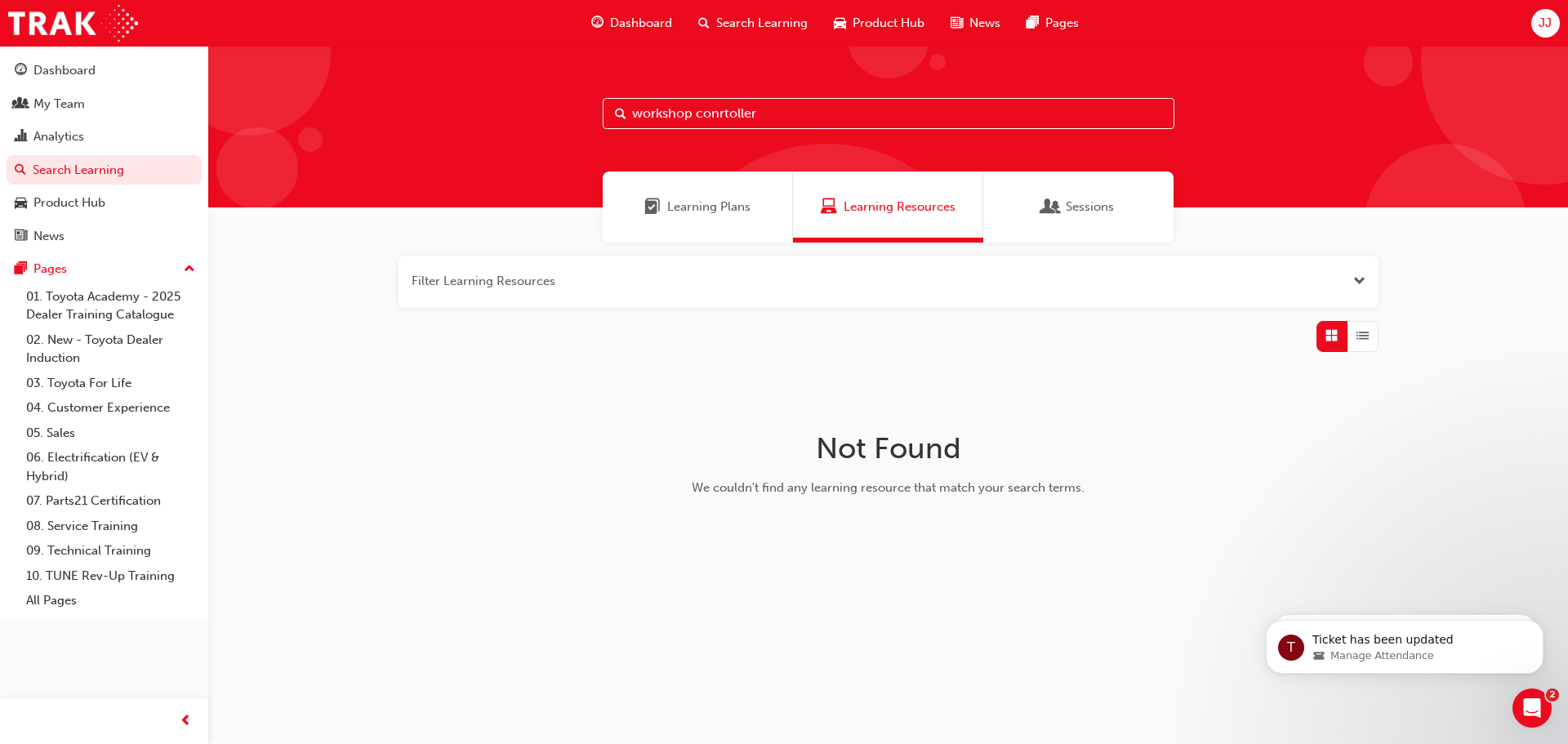
click at [791, 110] on input "workshop conrtoller" at bounding box center [888, 113] width 572 height 31
type input "workshop con"
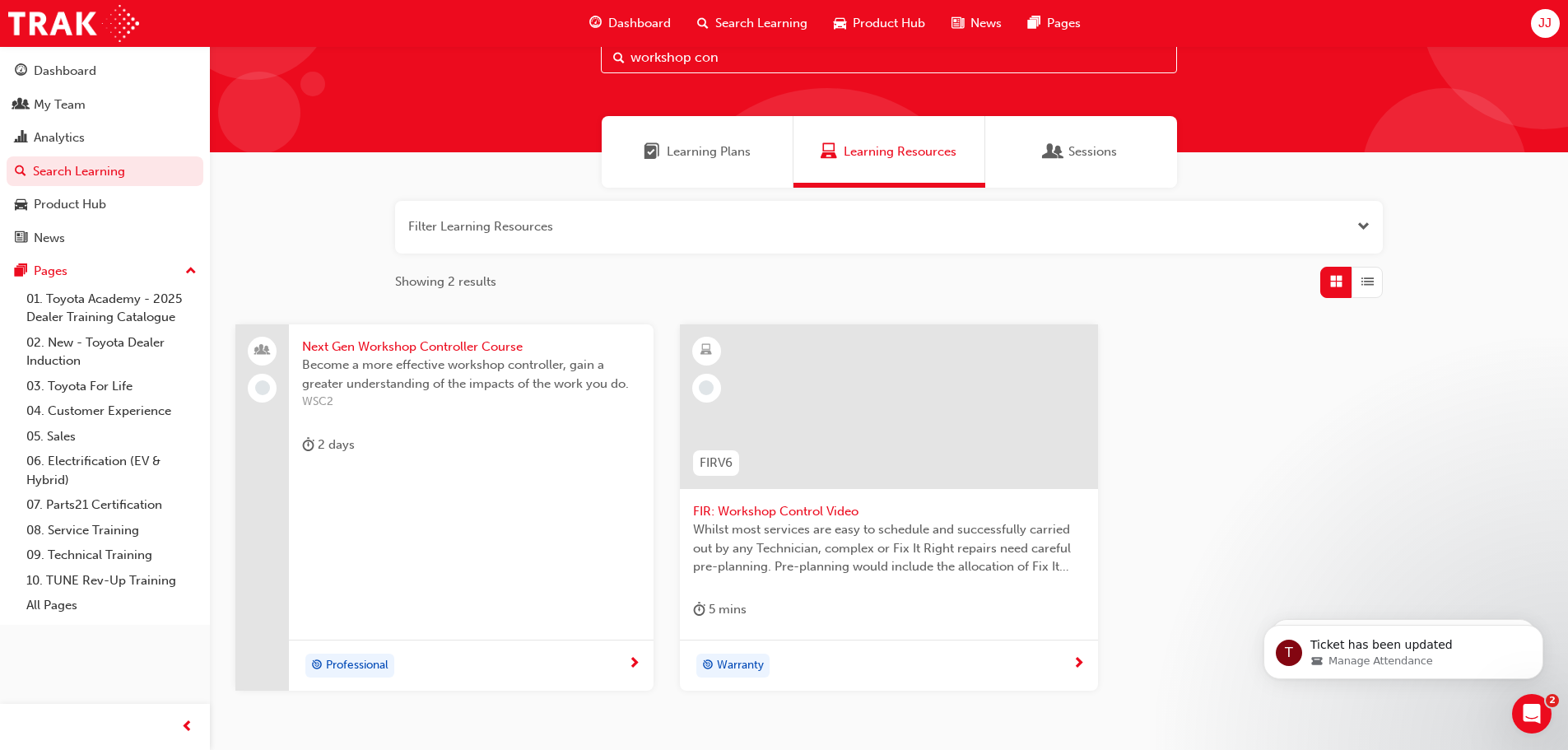
scroll to position [82, 0]
